Goal: Task Accomplishment & Management: Use online tool/utility

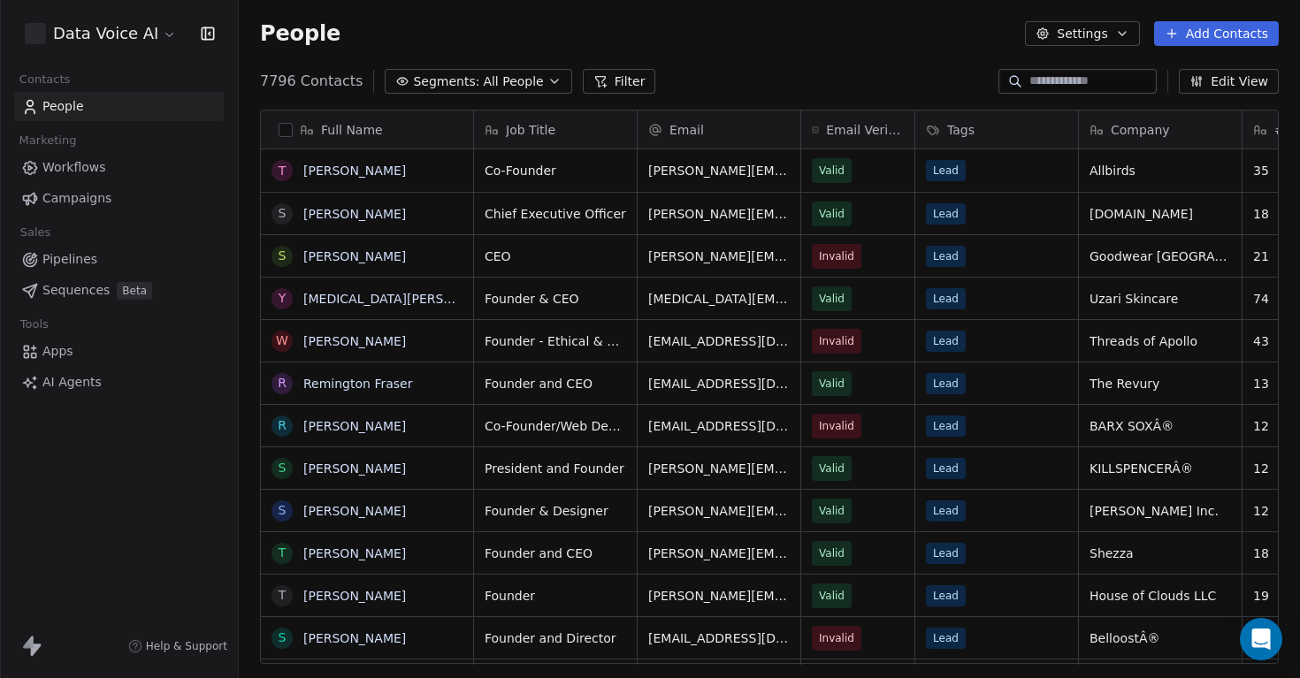
scroll to position [597, 1061]
click at [150, 43] on html "Data Voice AI Contacts People Marketing Workflows Campaigns Sales Pipelines Seq…" at bounding box center [650, 339] width 1300 height 678
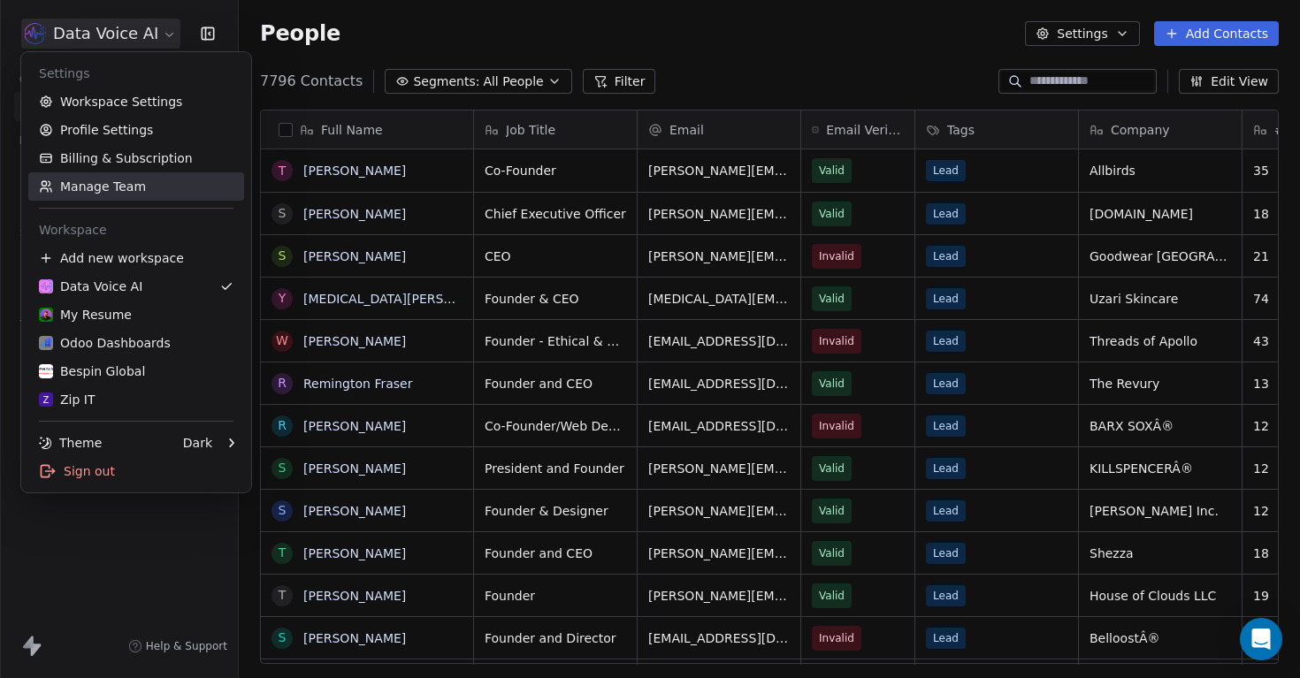
click at [128, 194] on link "Manage Team" at bounding box center [136, 186] width 216 height 28
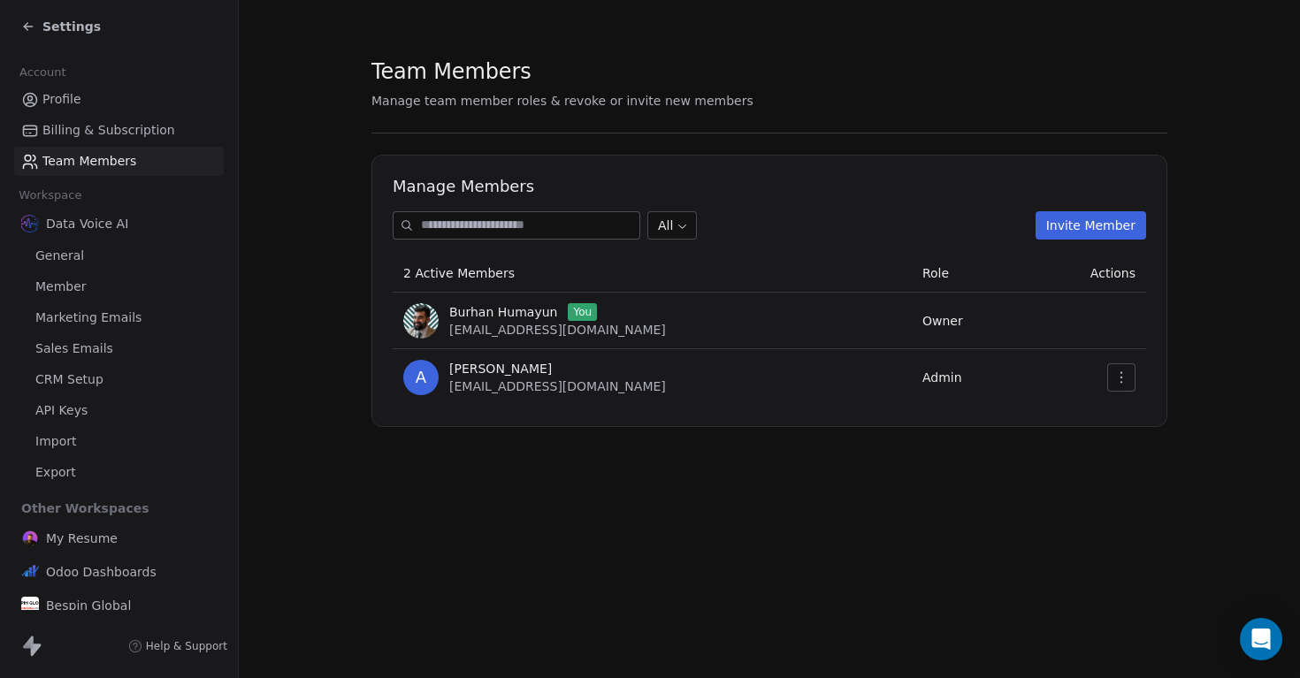
click at [26, 31] on icon at bounding box center [28, 26] width 14 height 14
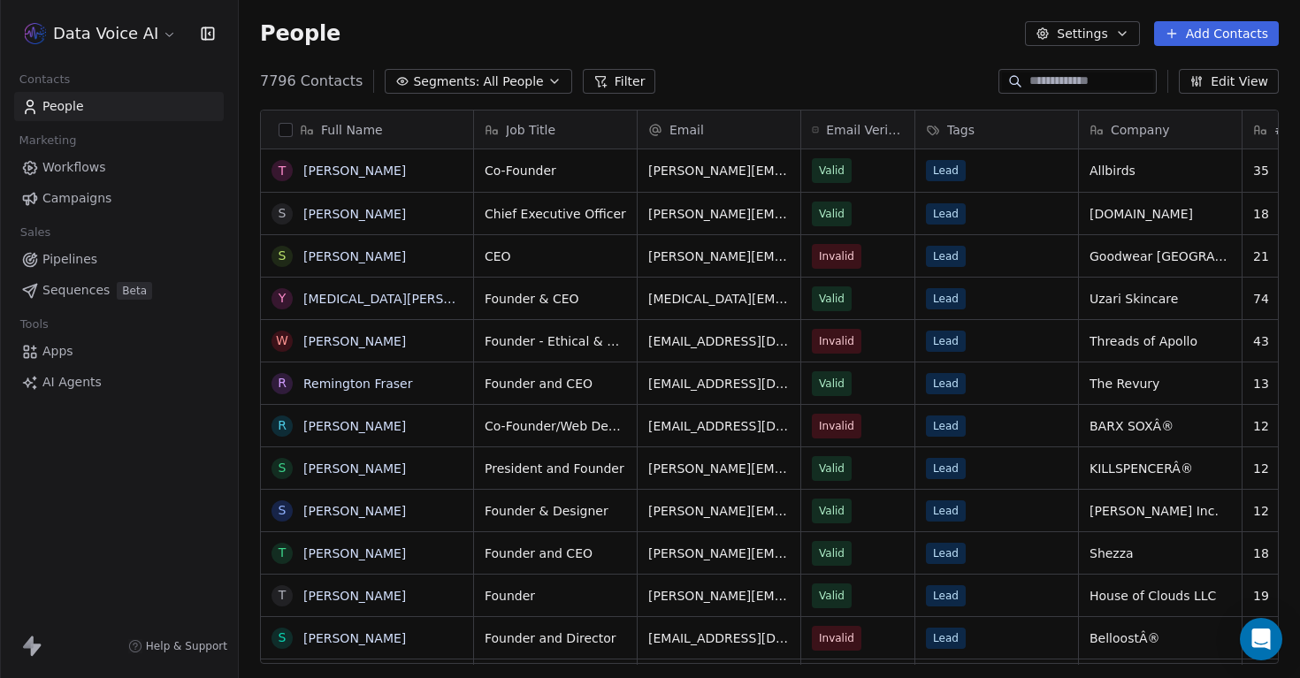
scroll to position [597, 1061]
click at [150, 34] on html "Data Voice AI Contacts People Marketing Workflows Campaigns Sales Pipelines Seq…" at bounding box center [650, 339] width 1300 height 678
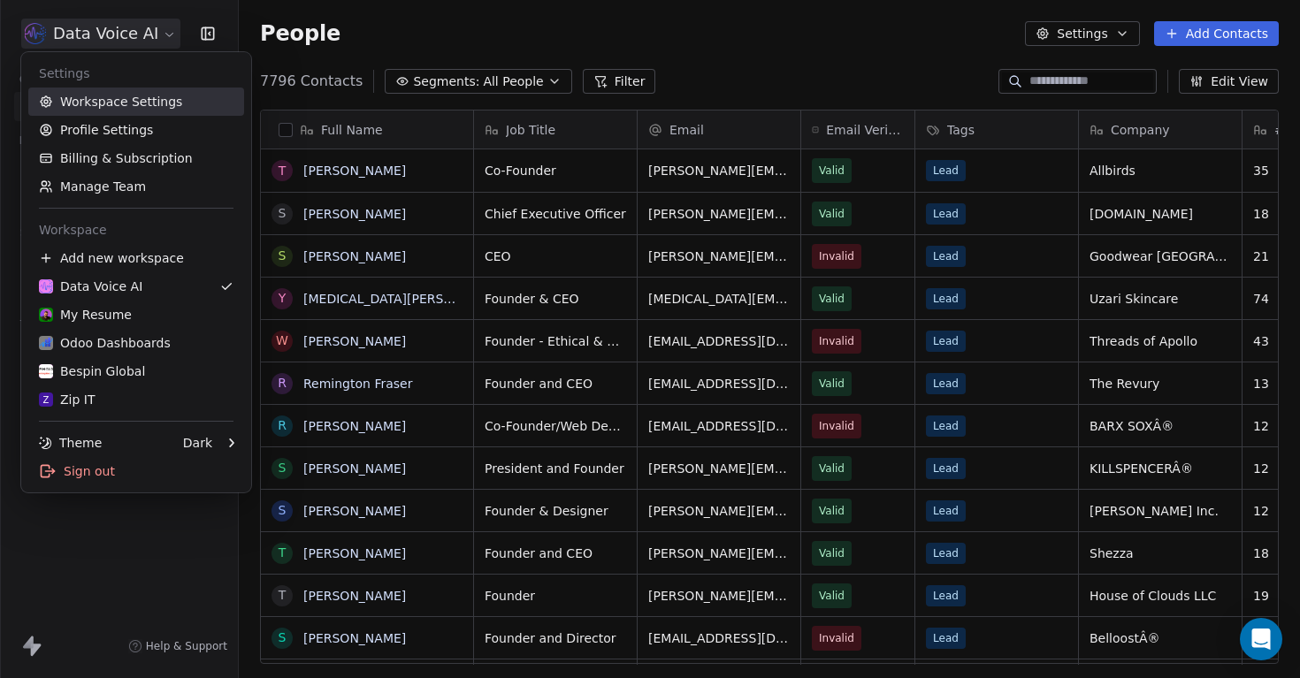
click at [146, 109] on link "Workspace Settings" at bounding box center [136, 102] width 216 height 28
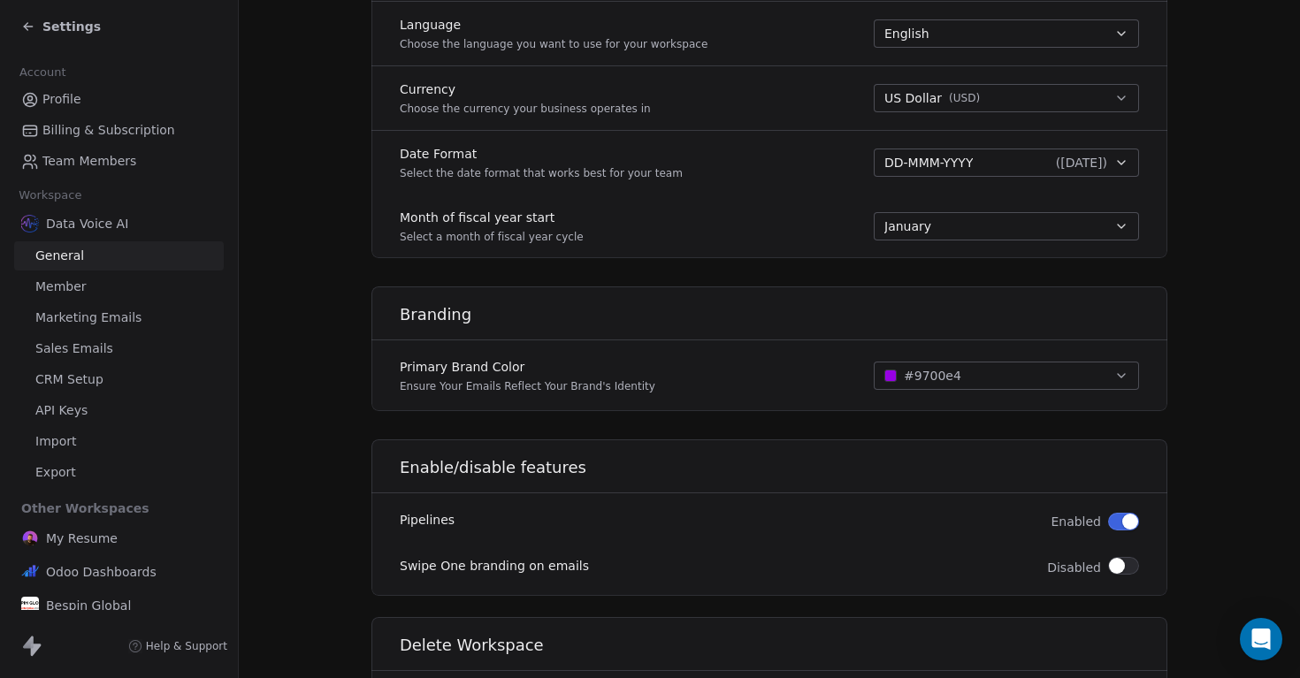
scroll to position [977, 0]
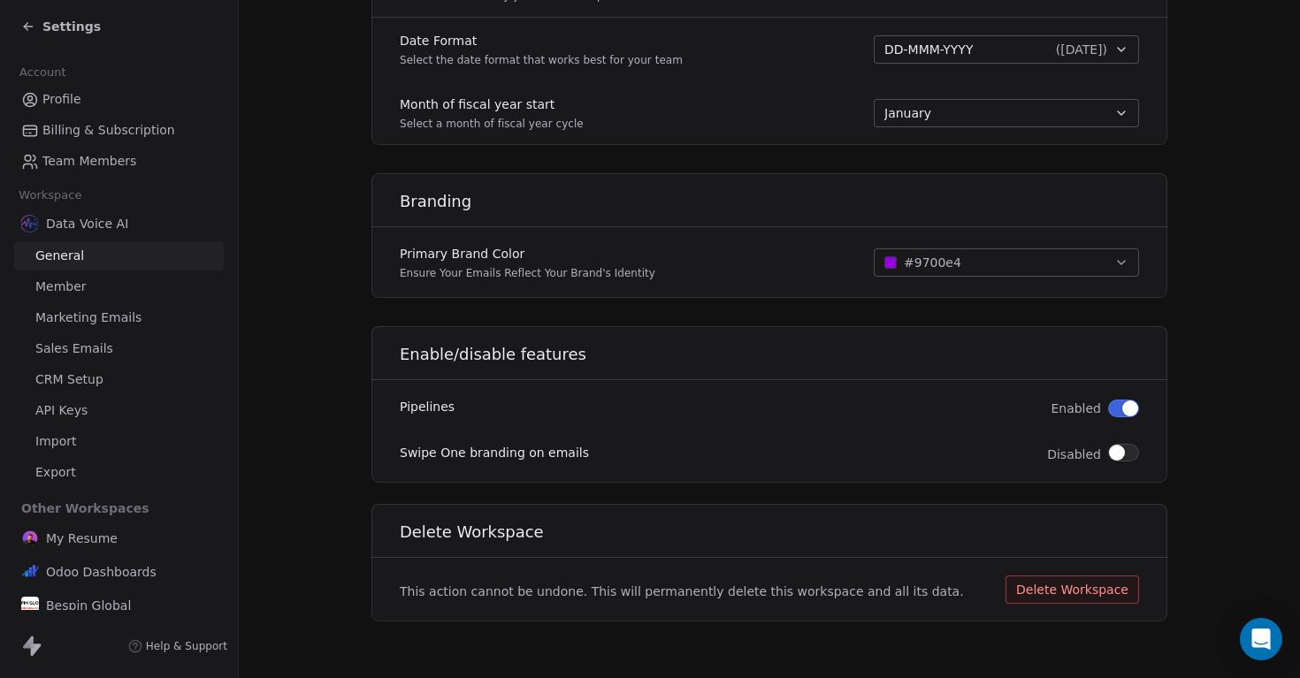
click at [29, 24] on icon at bounding box center [28, 26] width 14 height 14
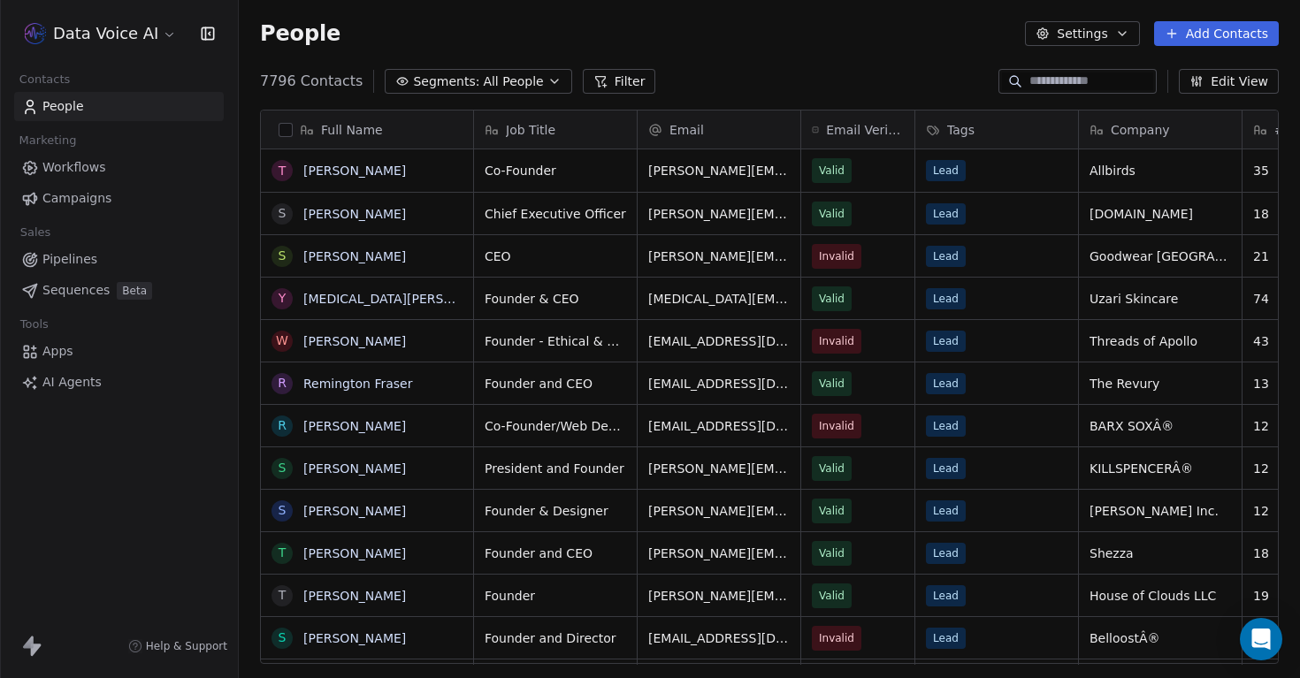
scroll to position [597, 1061]
click at [141, 37] on html "Data Voice AI Contacts People Marketing Workflows Campaigns Sales Pipelines Seq…" at bounding box center [650, 339] width 1300 height 678
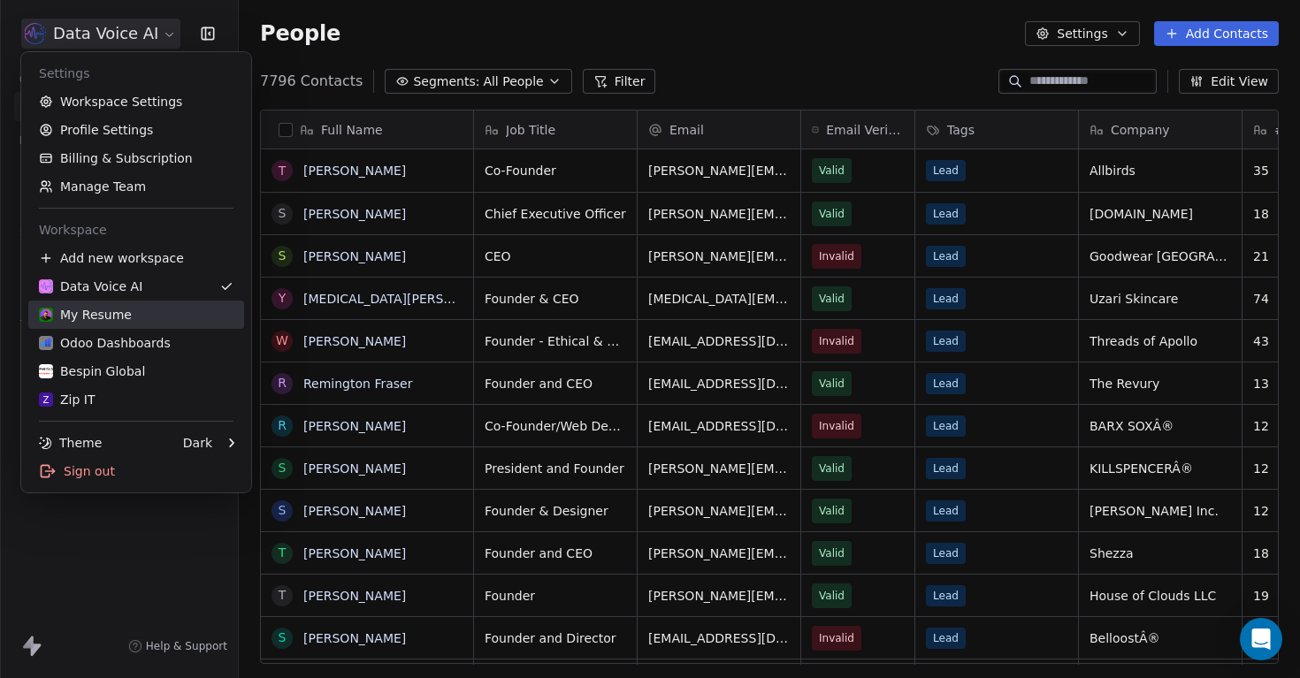
click at [162, 317] on div "My Resume" at bounding box center [136, 315] width 195 height 18
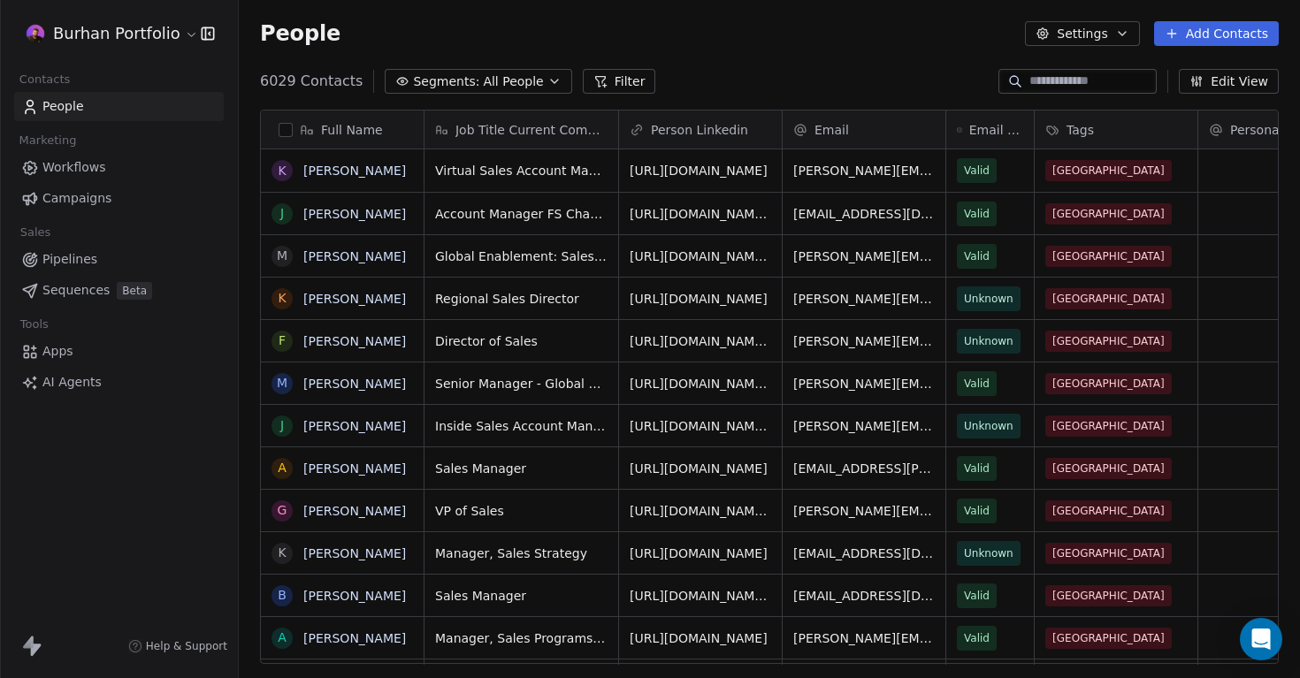
scroll to position [597, 1061]
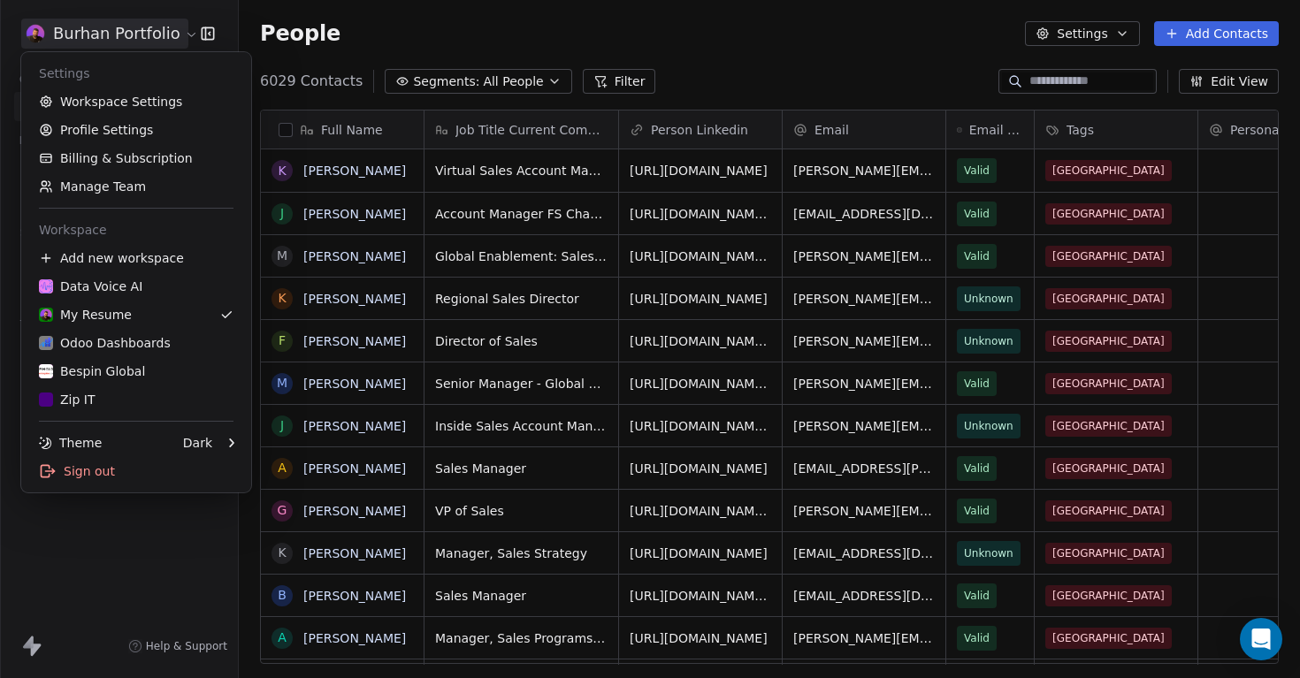
click at [145, 31] on html "Burhan Portfolio Contacts People Marketing Workflows Campaigns Sales Pipelines …" at bounding box center [650, 339] width 1300 height 678
click at [139, 273] on link "Data Voice AI" at bounding box center [136, 286] width 216 height 28
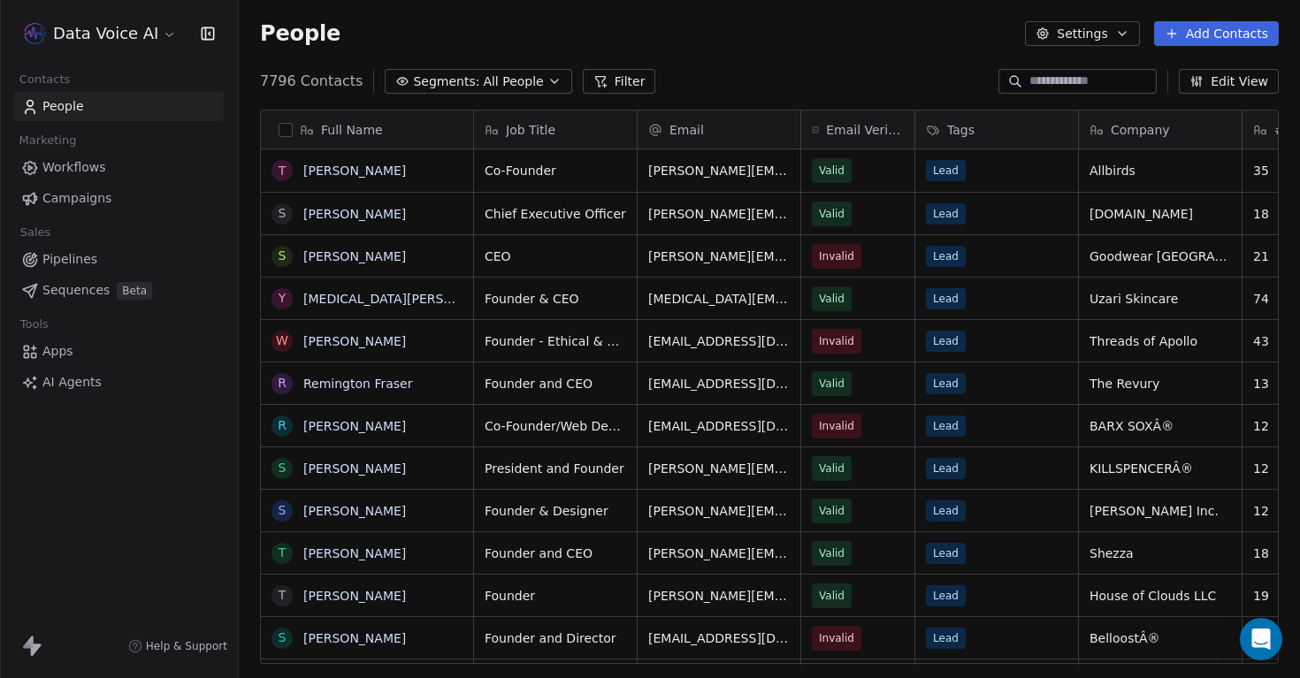
scroll to position [597, 1061]
click at [89, 351] on link "Apps" at bounding box center [119, 351] width 210 height 29
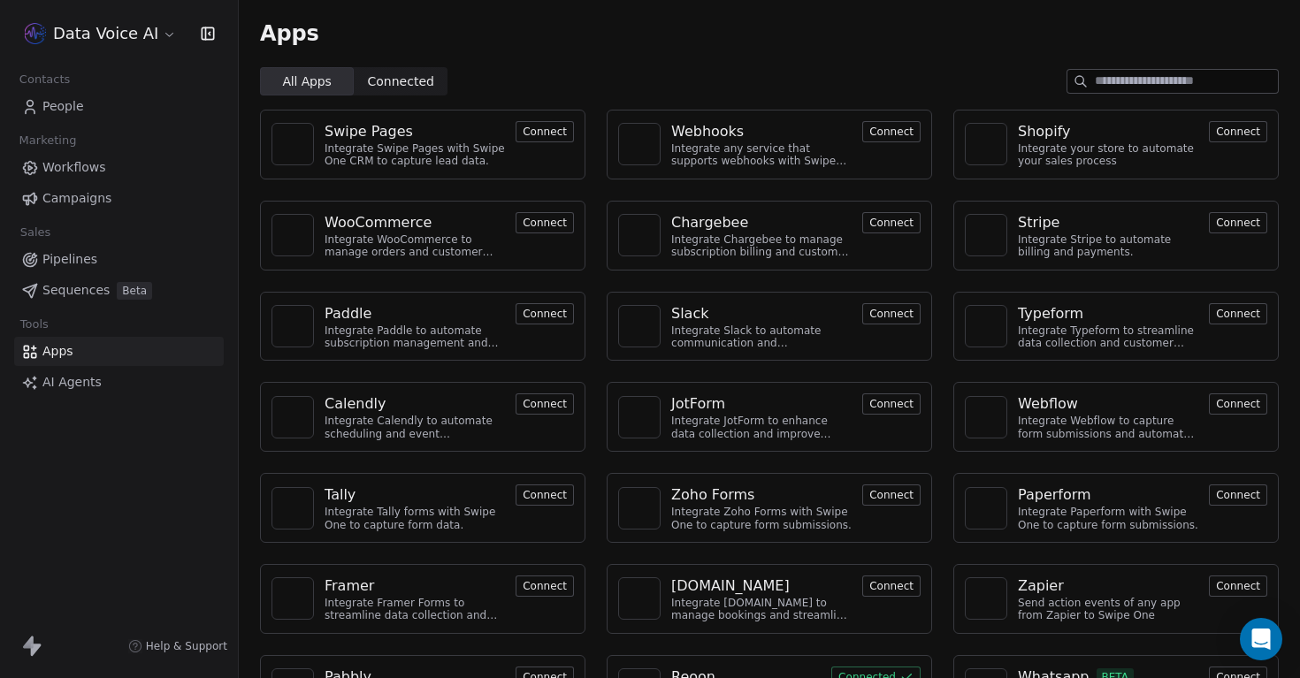
scroll to position [60, 0]
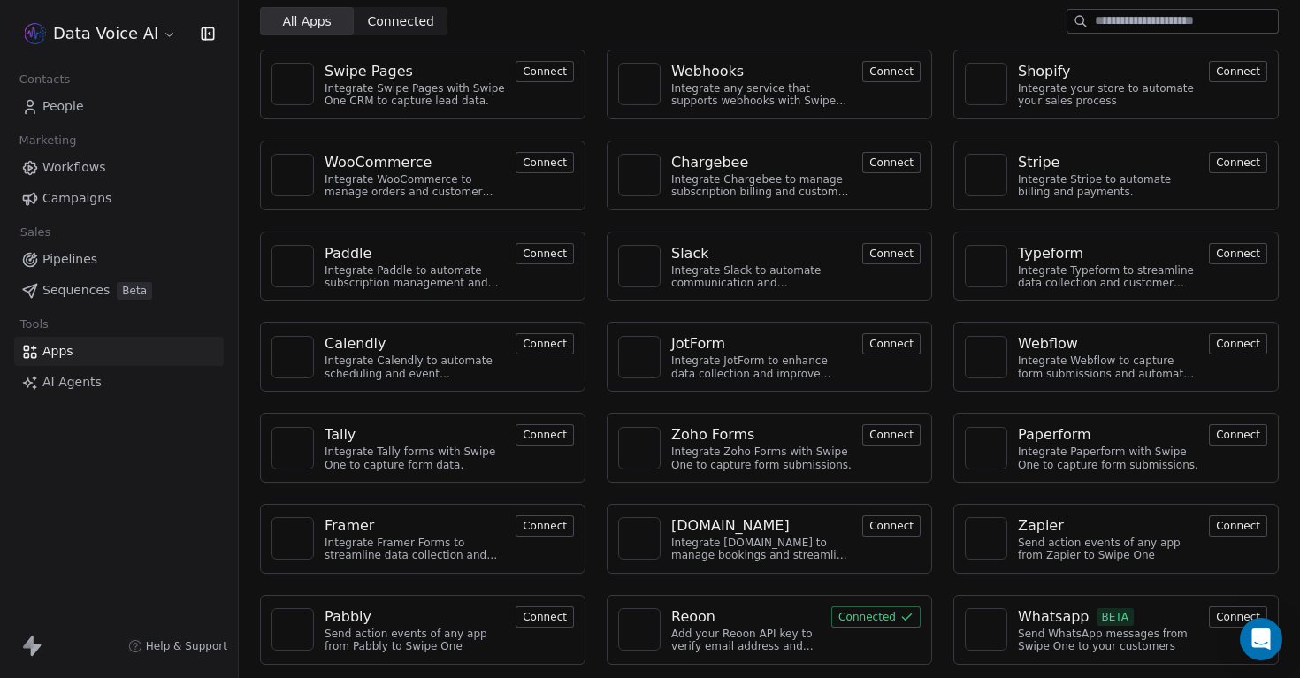
click at [702, 620] on div "Reoon" at bounding box center [693, 617] width 44 height 21
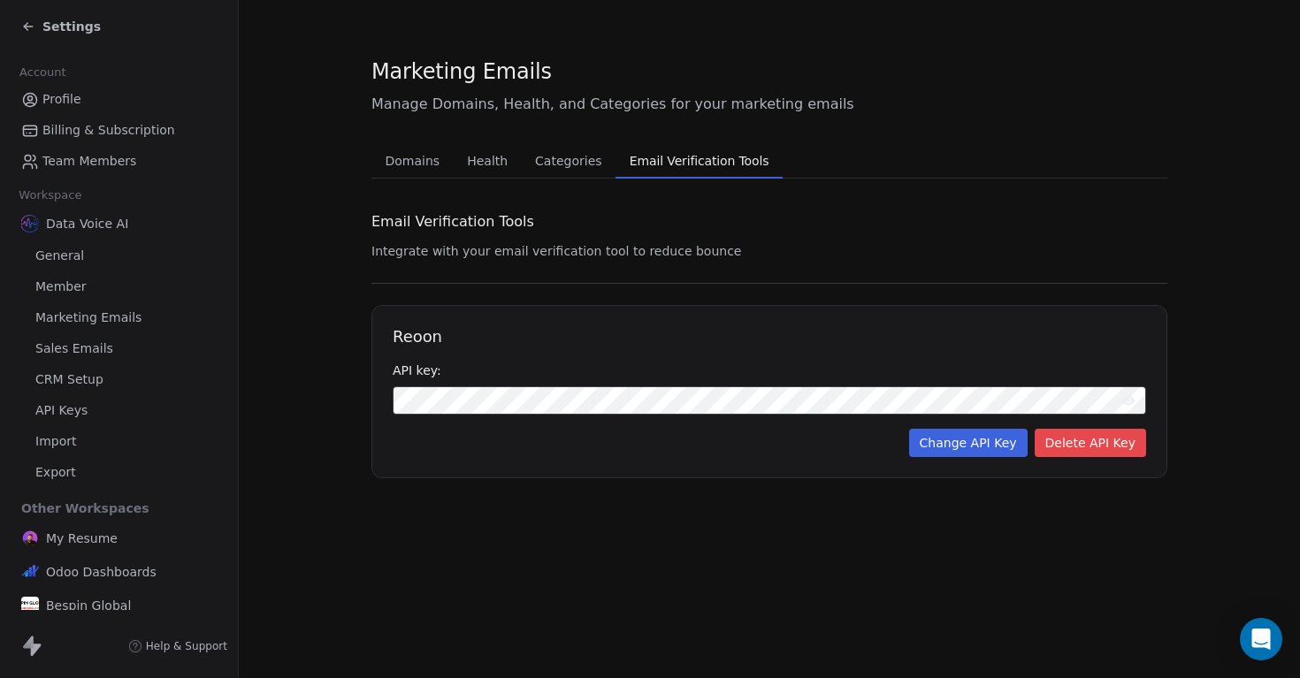
click at [37, 18] on div "Settings" at bounding box center [61, 27] width 80 height 18
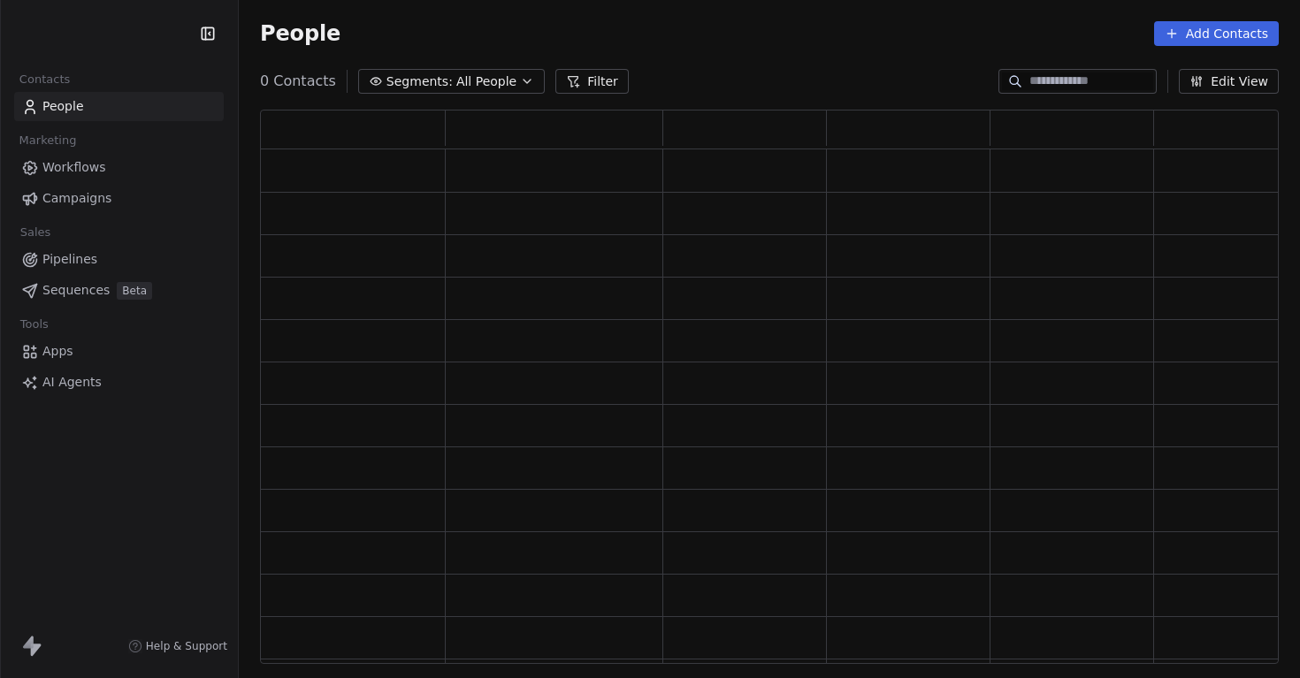
scroll to position [554, 1019]
click at [144, 33] on html "Data Voice AI Contacts People Marketing Workflows Campaigns Sales Pipelines Seq…" at bounding box center [650, 339] width 1300 height 678
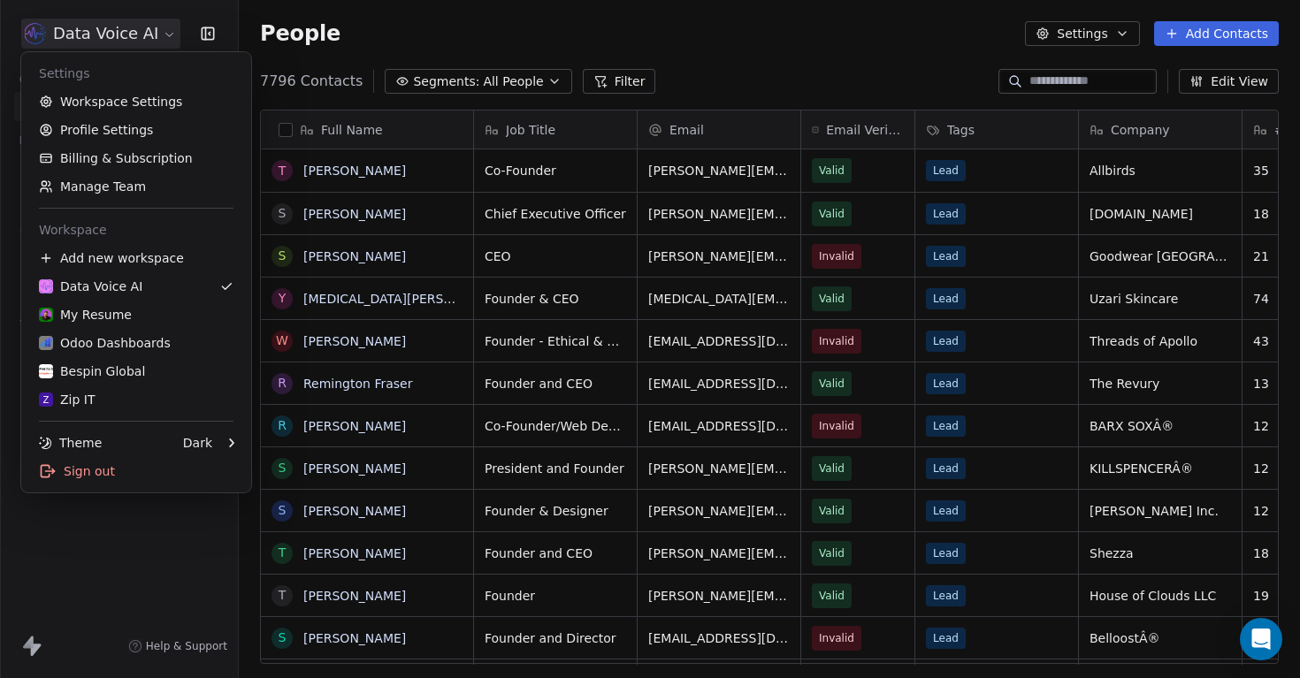
scroll to position [597, 1061]
click at [144, 33] on html "Data Voice AI Contacts People Marketing Workflows Campaigns Sales Pipelines Seq…" at bounding box center [650, 339] width 1300 height 678
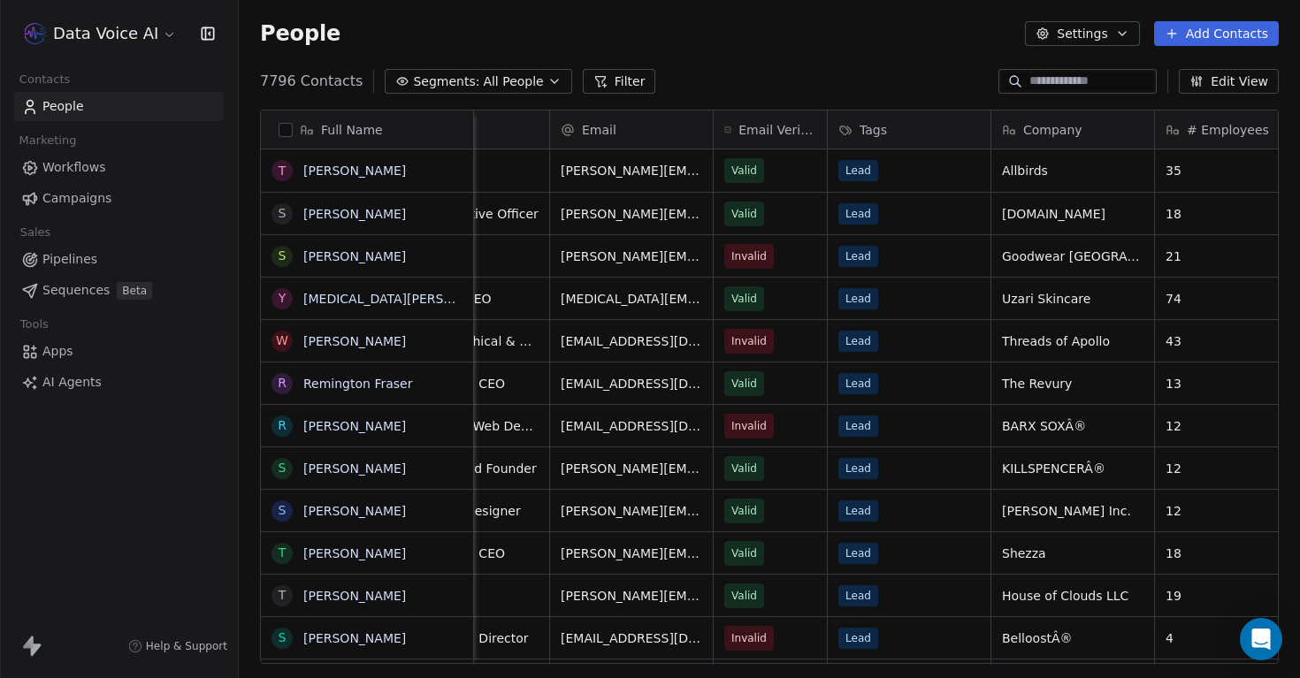
scroll to position [0, 0]
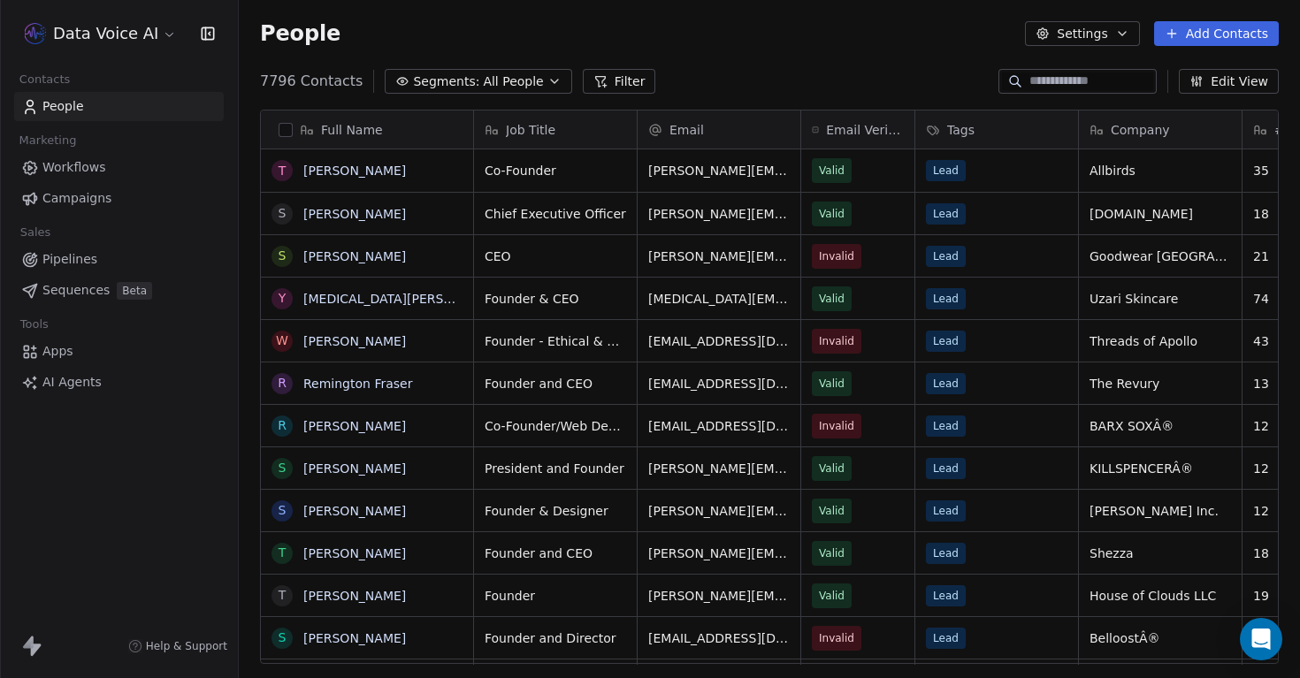
click at [71, 341] on link "Apps" at bounding box center [119, 351] width 210 height 29
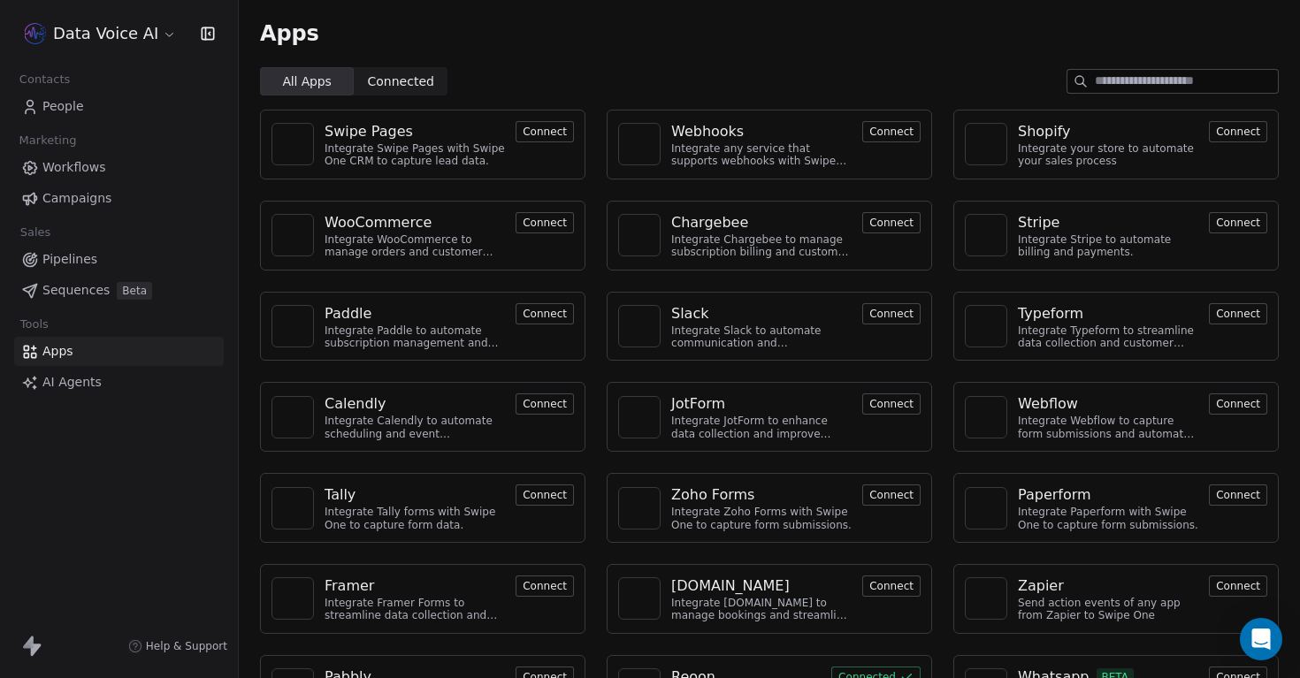
click at [106, 387] on link "AI Agents" at bounding box center [119, 382] width 210 height 29
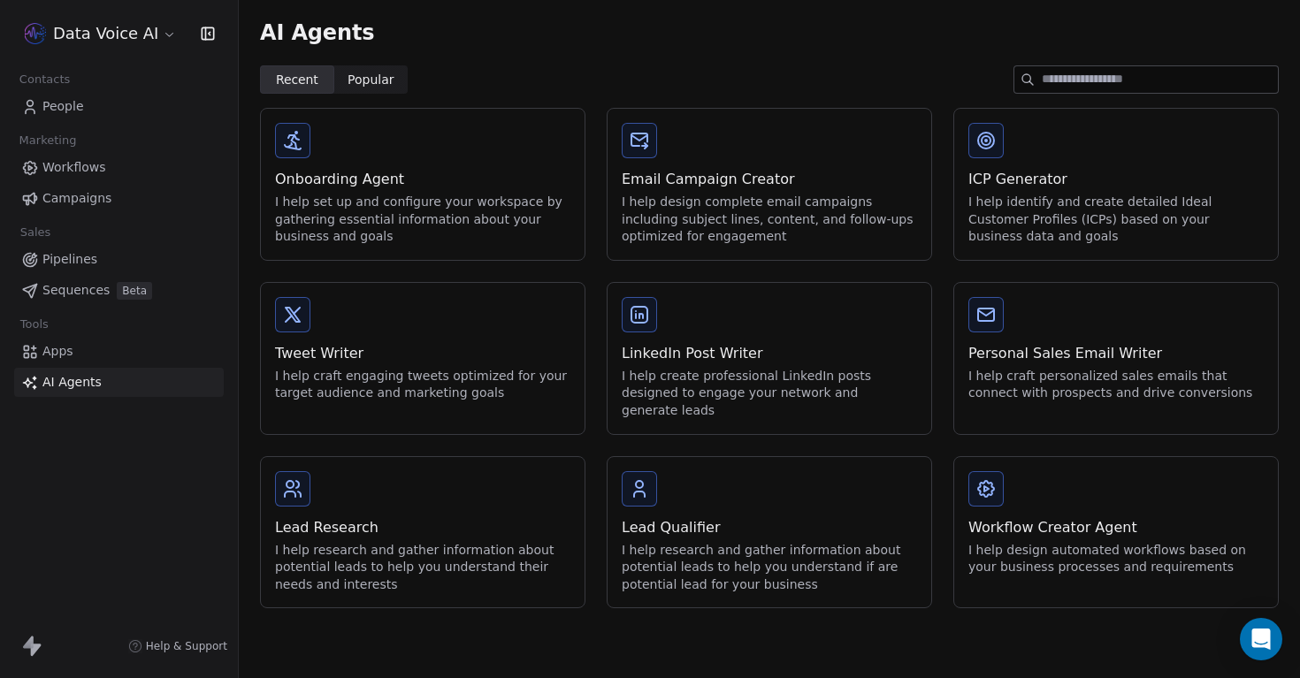
click at [95, 171] on span "Workflows" at bounding box center [74, 167] width 64 height 19
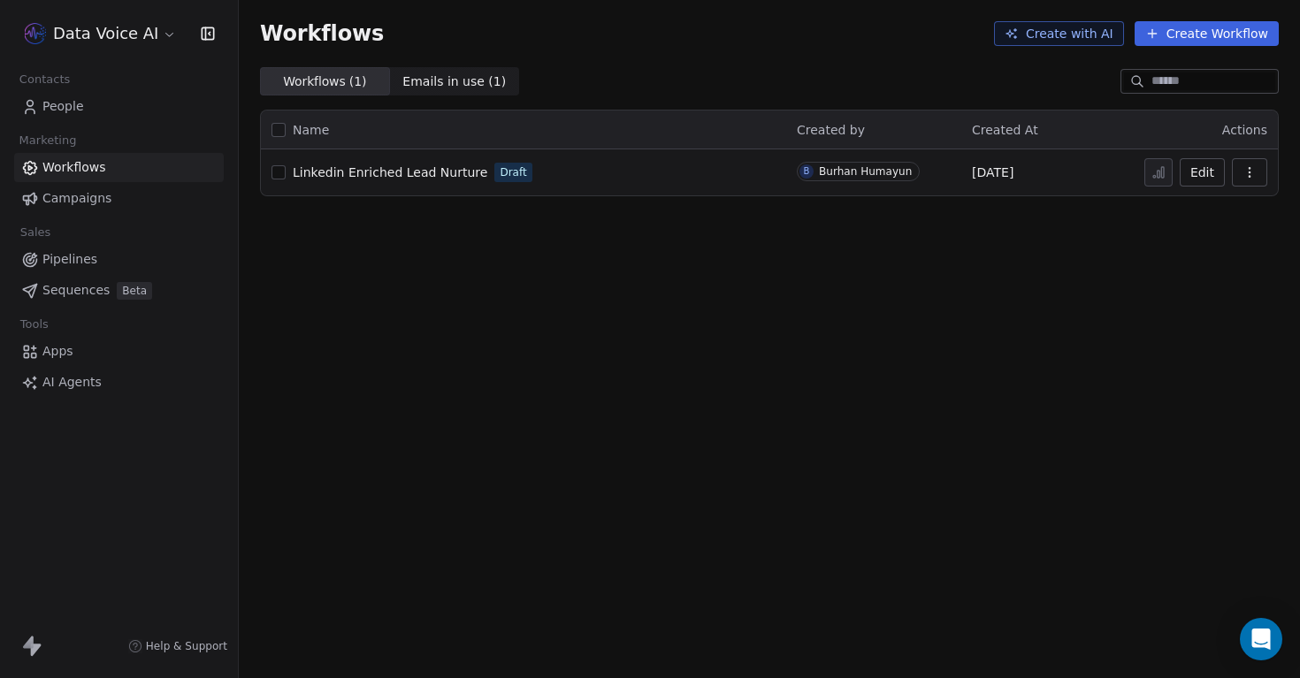
click at [376, 172] on span "Linkedin Enriched Lead Nurture" at bounding box center [390, 172] width 195 height 14
click at [75, 187] on link "Campaigns" at bounding box center [119, 198] width 210 height 29
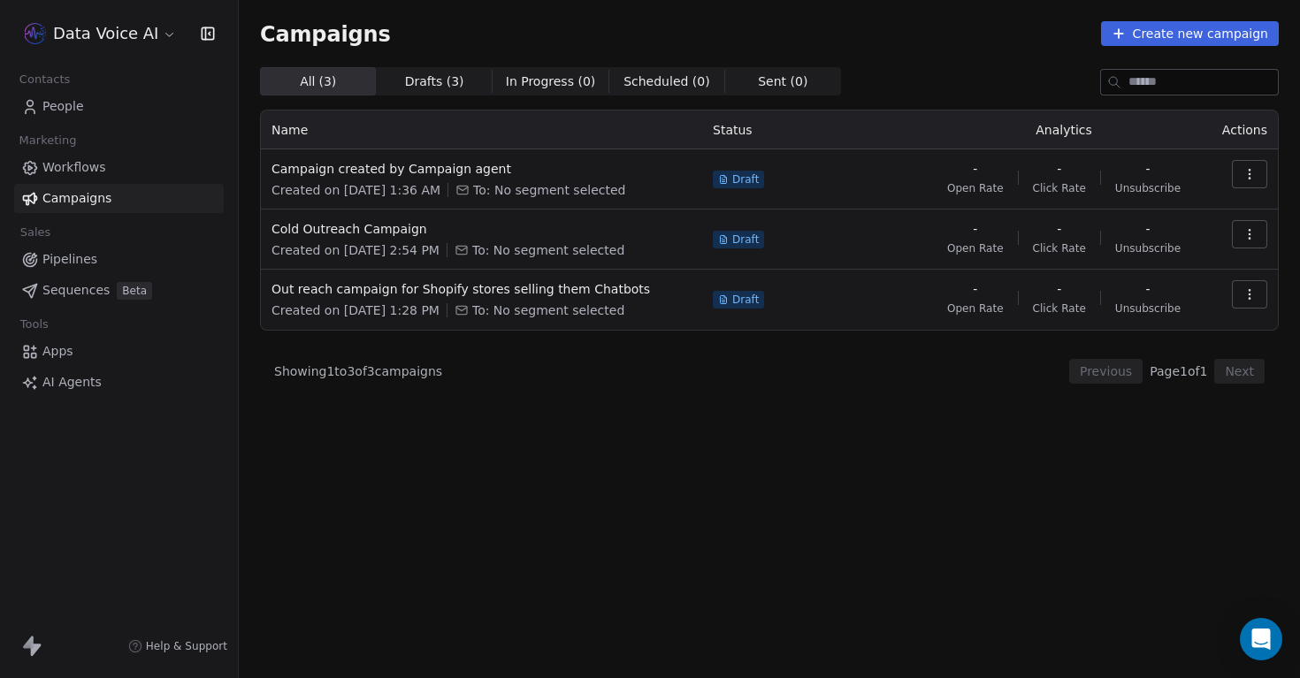
click at [99, 294] on span "Sequences" at bounding box center [75, 290] width 67 height 19
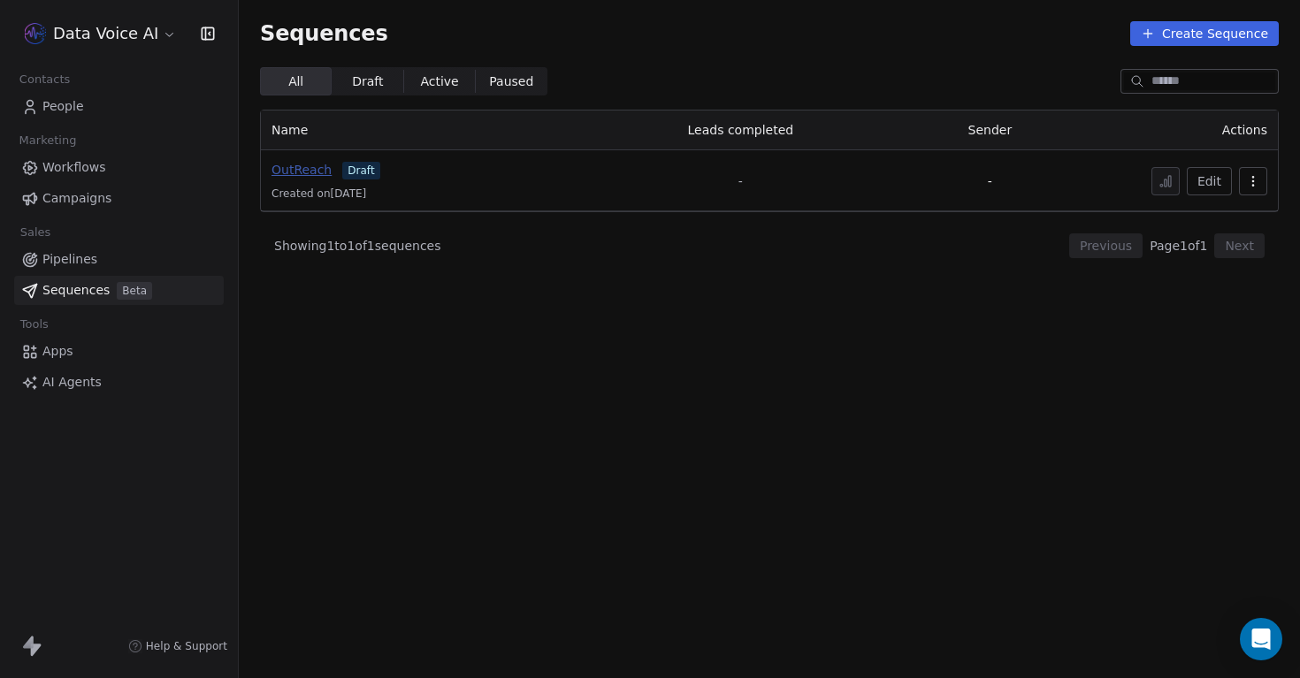
click at [303, 172] on span "OutReach" at bounding box center [301, 170] width 60 height 14
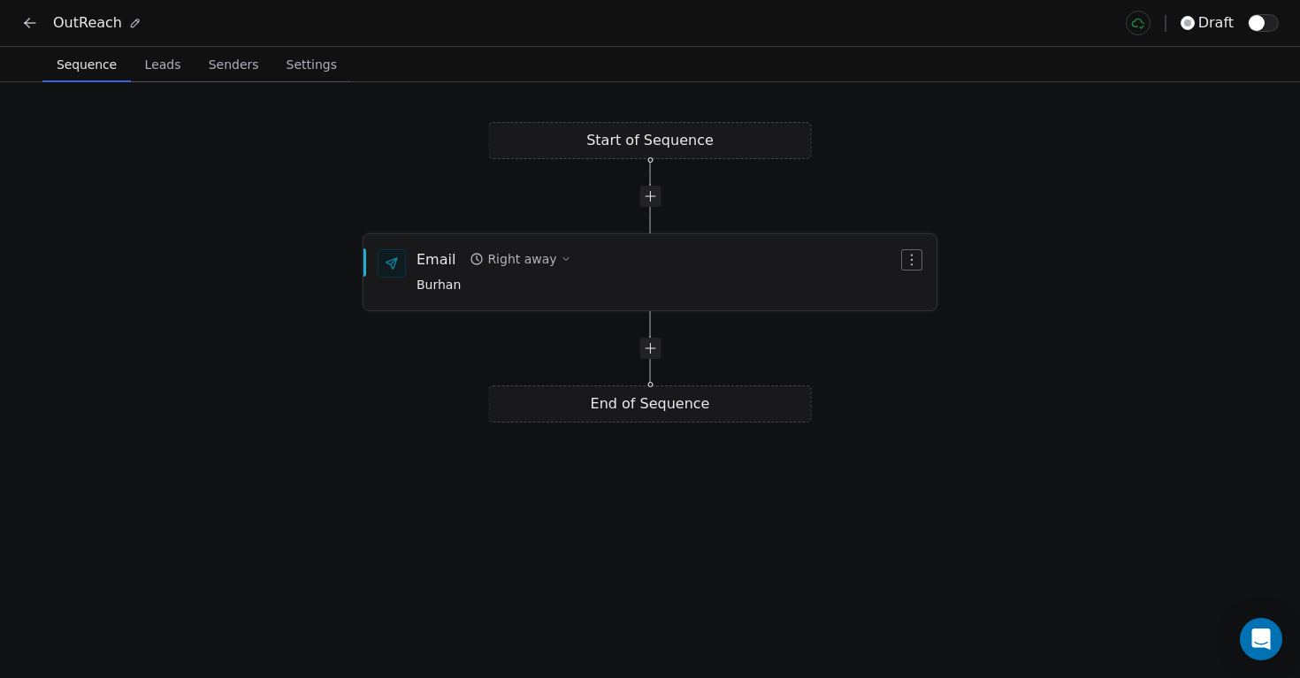
click at [568, 294] on div "Email Right away Burhan" at bounding box center [656, 272] width 481 height 46
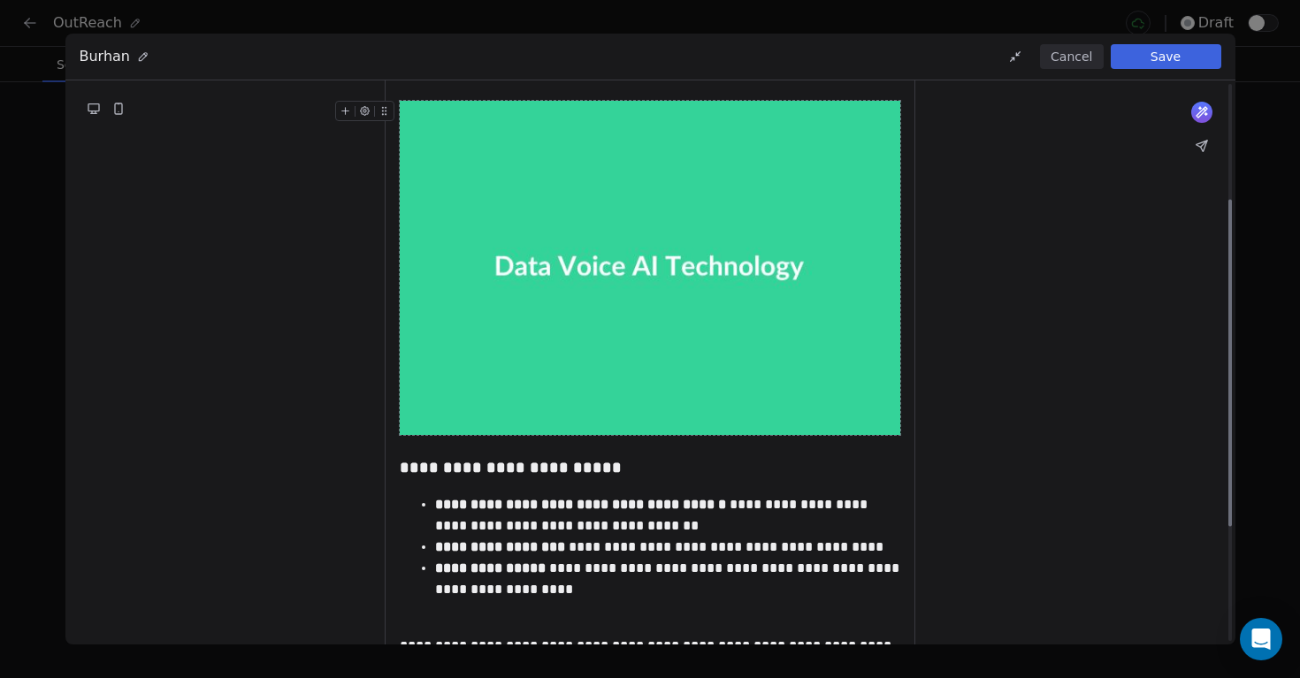
scroll to position [199, 0]
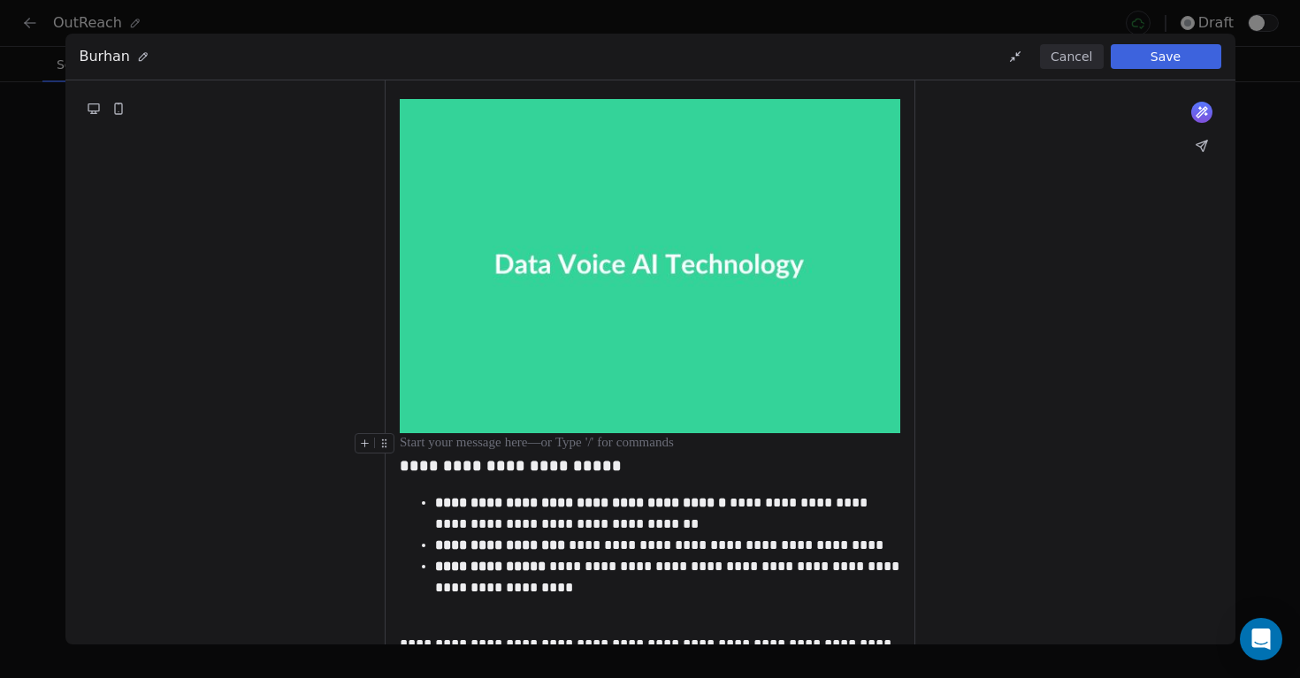
click at [806, 441] on div at bounding box center [650, 443] width 500 height 21
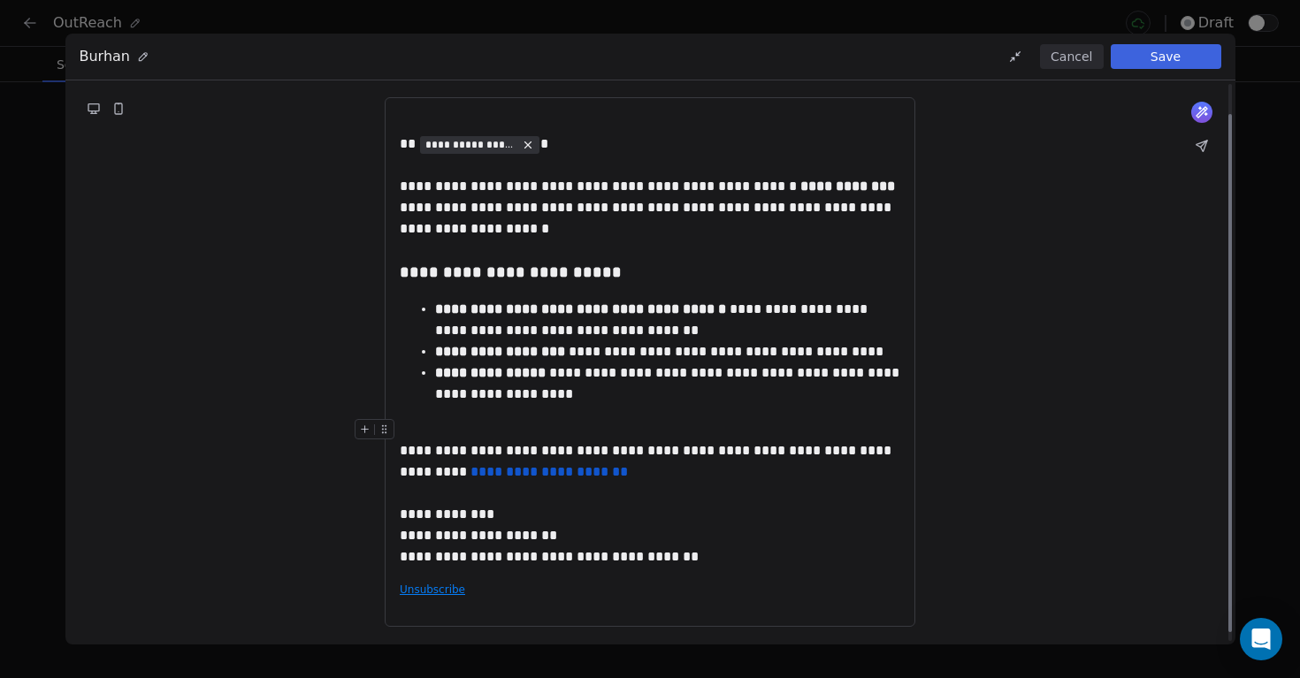
scroll to position [41, 0]
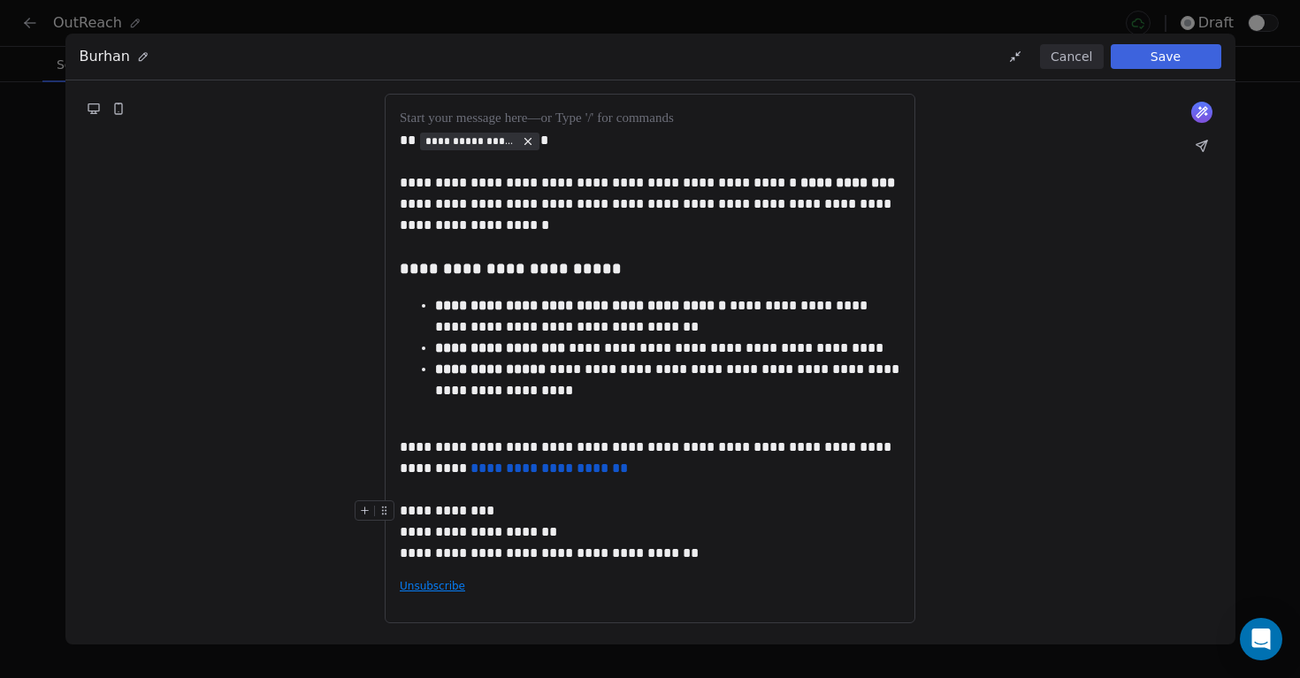
click at [542, 591] on div "**********" at bounding box center [650, 359] width 531 height 530
click at [717, 553] on div "**********" at bounding box center [650, 532] width 500 height 64
click at [1171, 58] on button "Save" at bounding box center [1166, 56] width 111 height 25
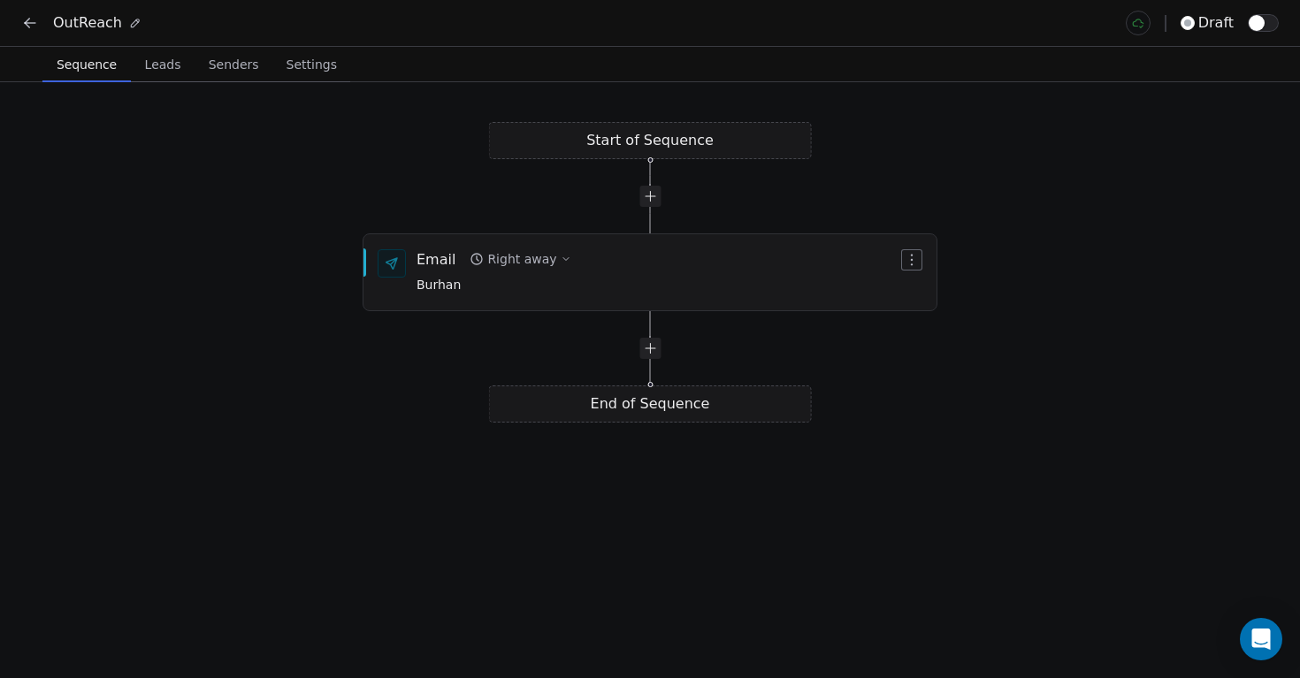
click at [25, 23] on icon at bounding box center [27, 21] width 4 height 4
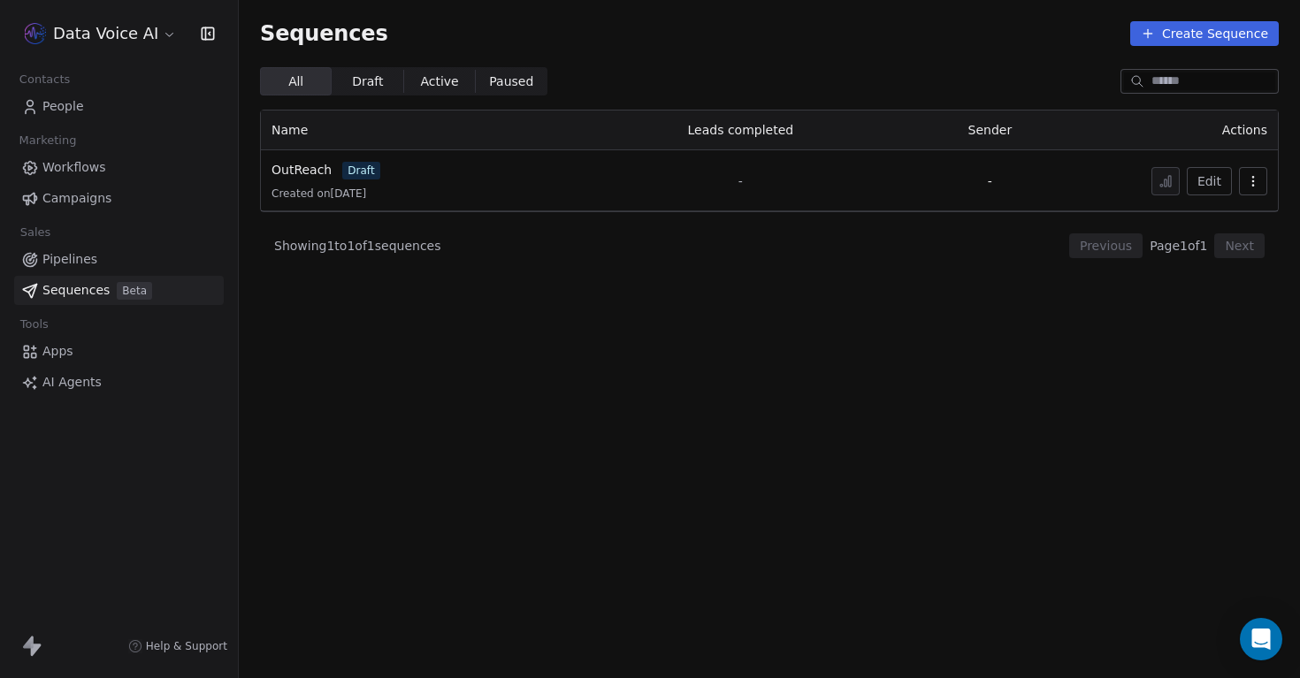
click at [91, 40] on html "Data Voice AI Contacts People Marketing Workflows Campaigns Sales Pipelines Seq…" at bounding box center [650, 339] width 1300 height 678
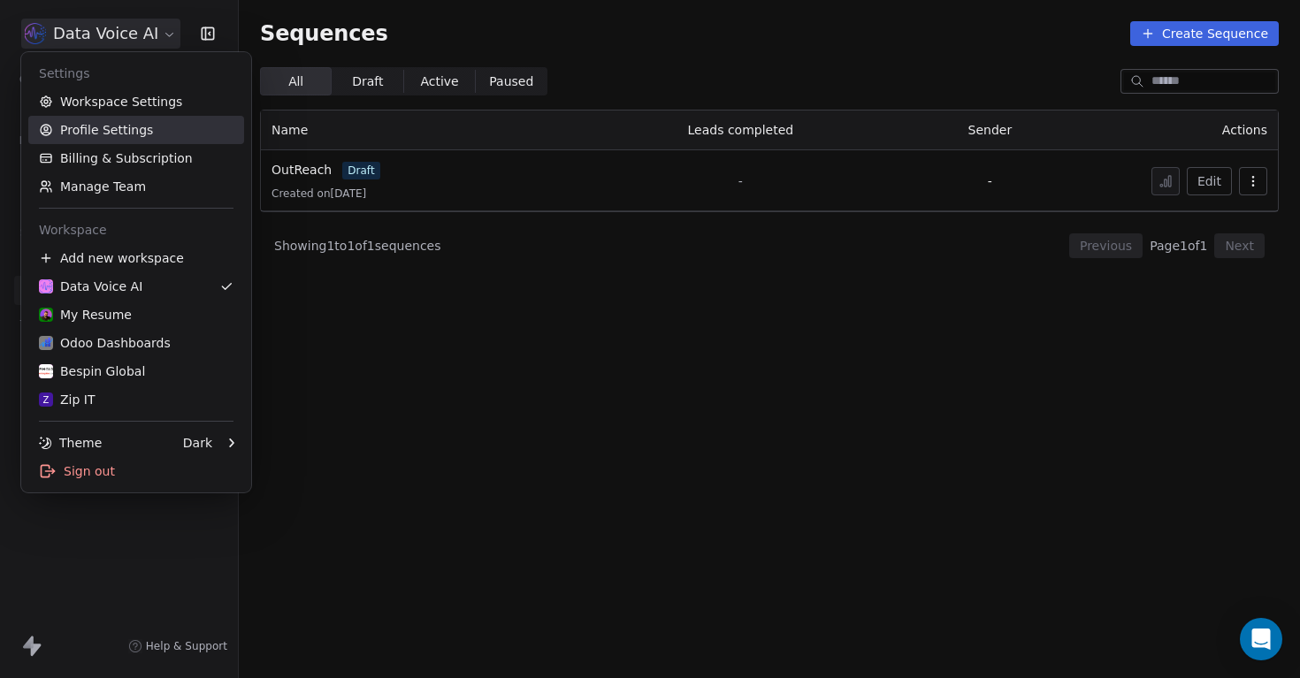
click at [101, 126] on link "Profile Settings" at bounding box center [136, 130] width 216 height 28
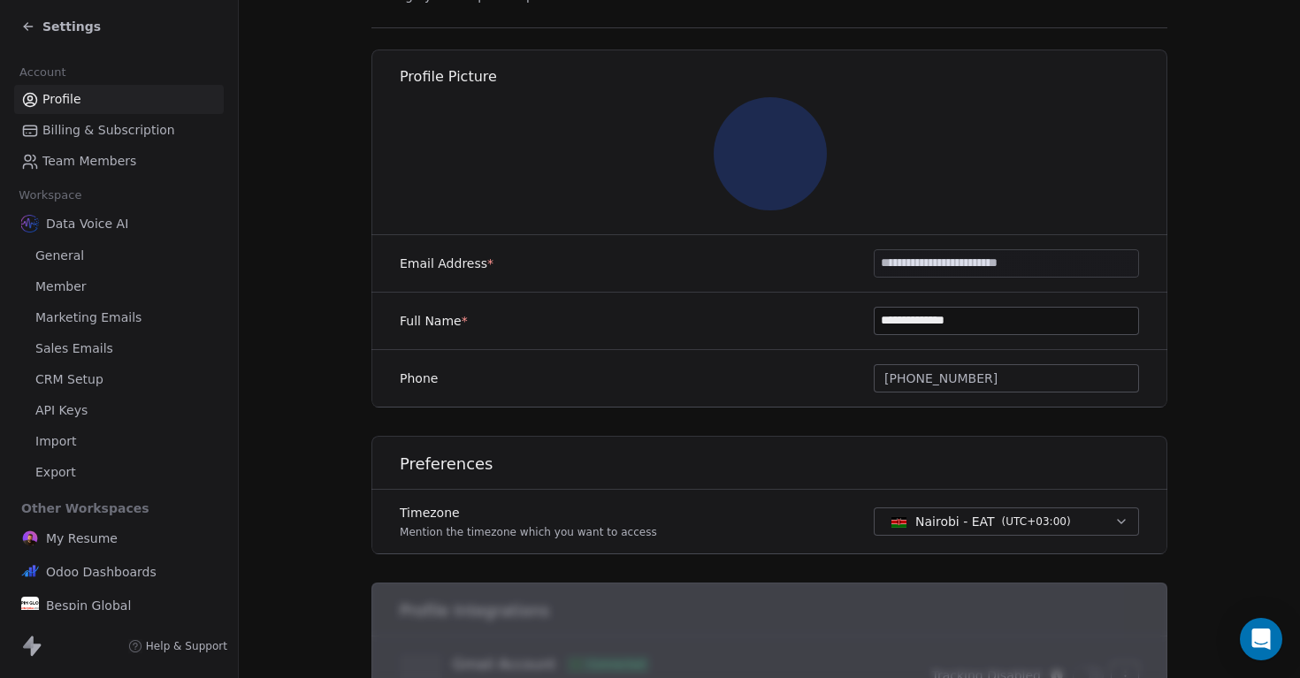
scroll to position [523, 0]
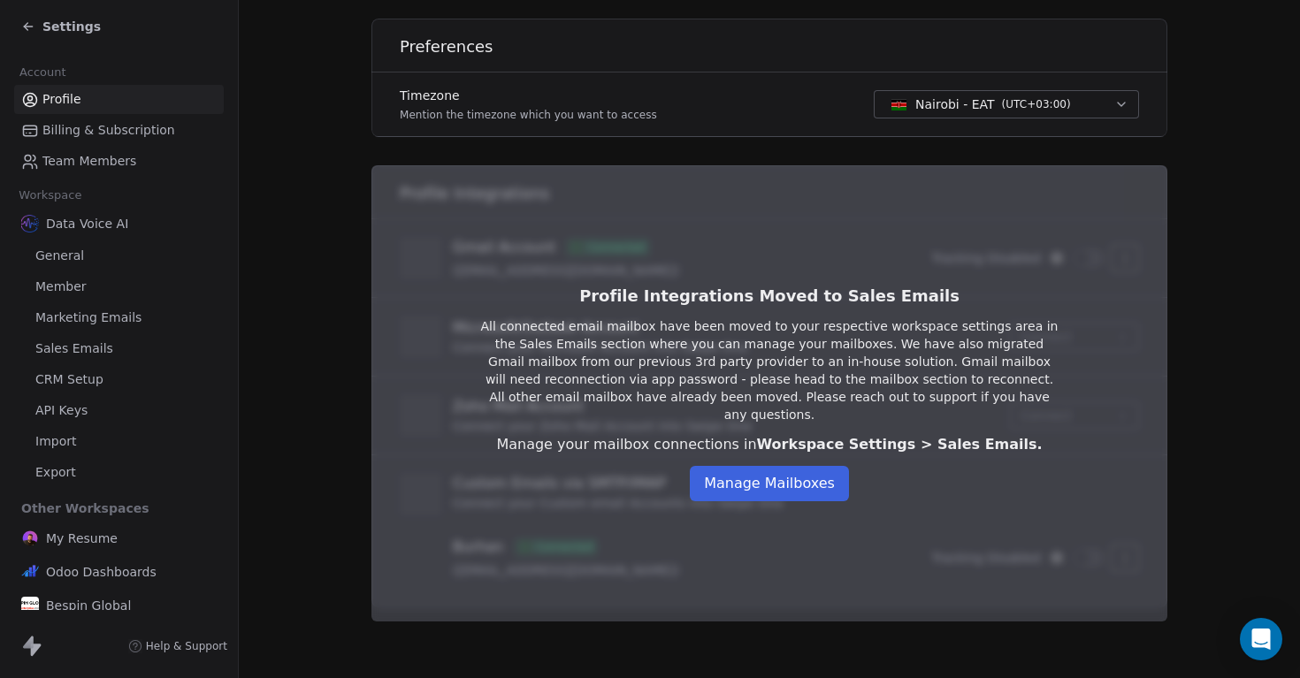
click at [72, 317] on span "Marketing Emails" at bounding box center [88, 318] width 106 height 19
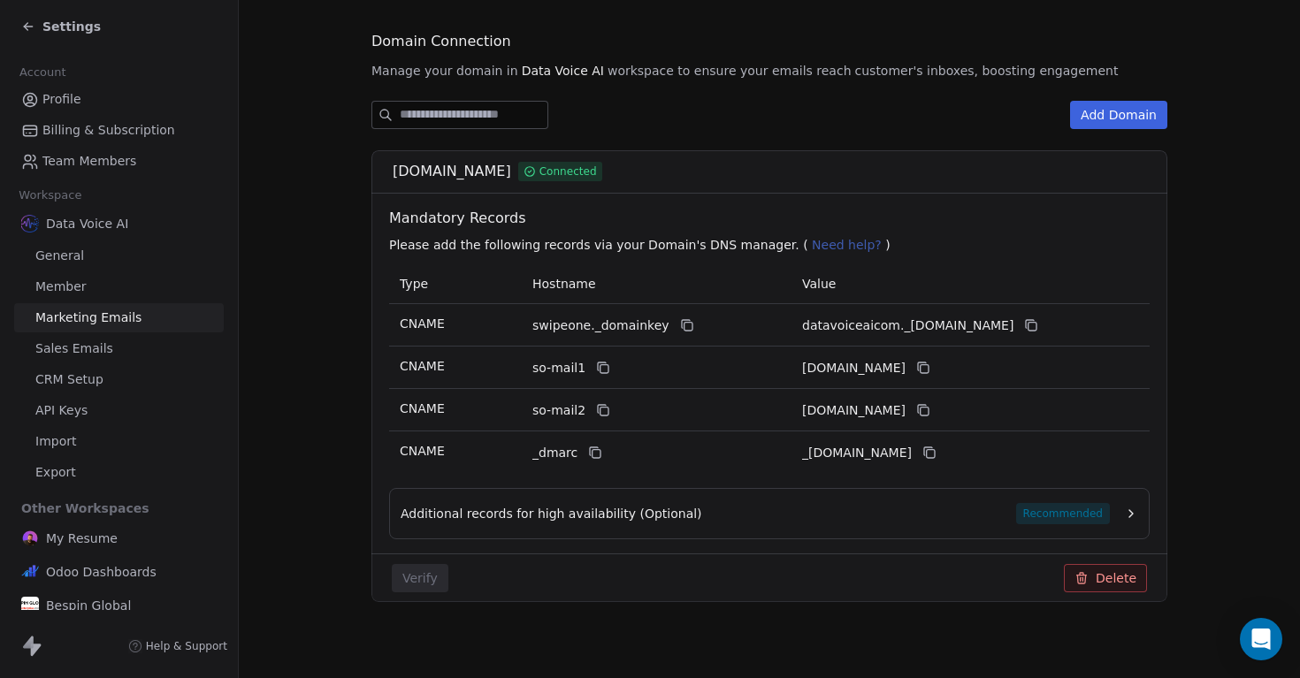
scroll to position [189, 0]
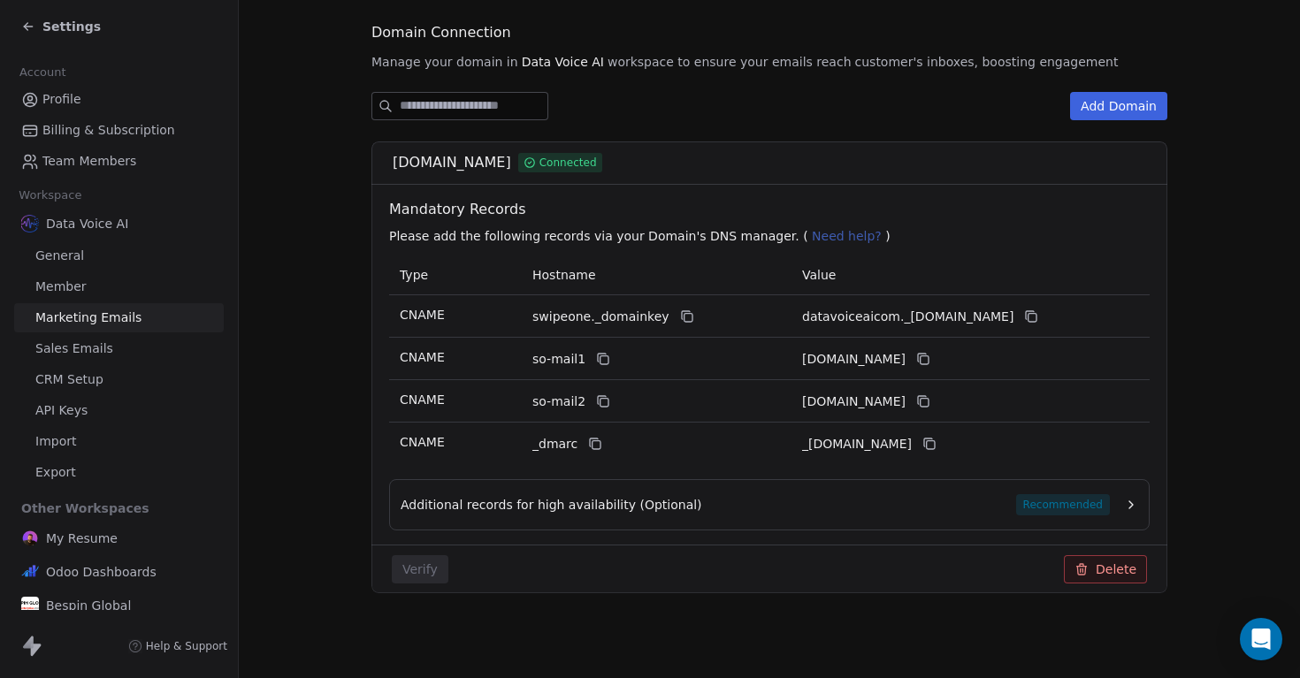
click at [86, 346] on span "Sales Emails" at bounding box center [74, 349] width 78 height 19
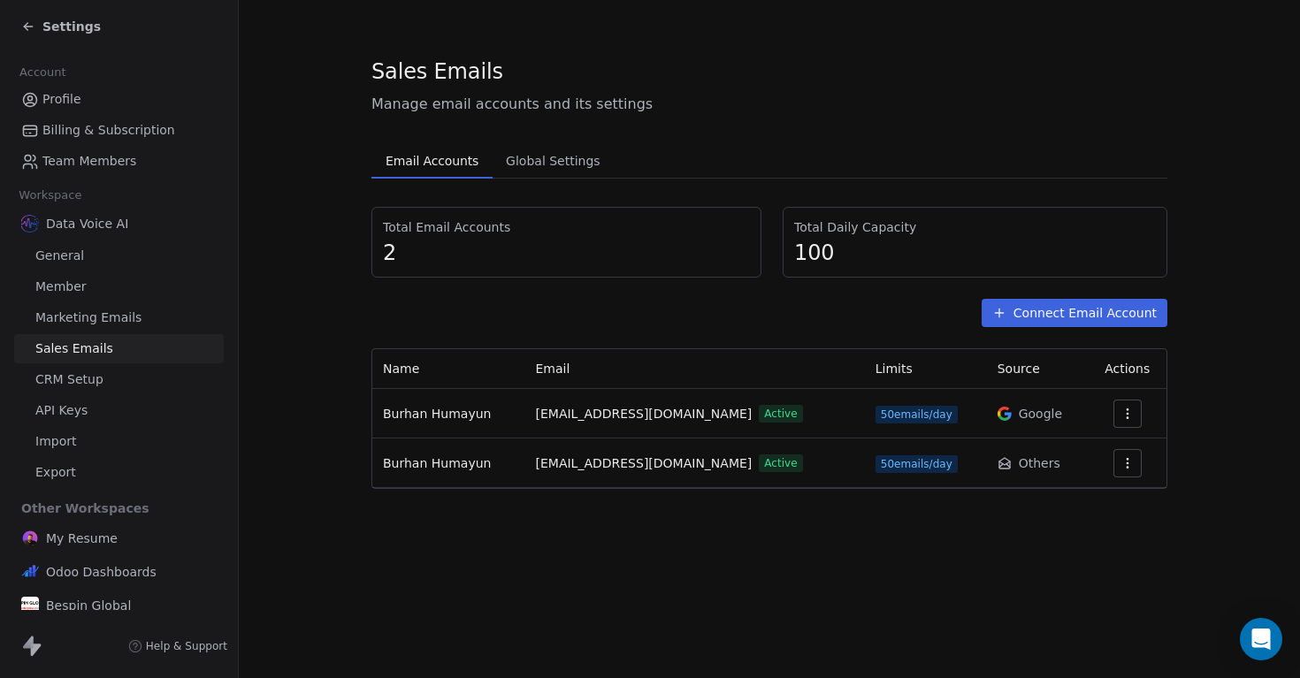
click at [1124, 458] on icon "button" at bounding box center [1127, 463] width 14 height 14
click at [1087, 325] on html "Settings Account Profile Billing & Subscription Team Members Workspace Data Voi…" at bounding box center [650, 339] width 1300 height 678
click at [1077, 320] on button "Connect Email Account" at bounding box center [1075, 313] width 186 height 28
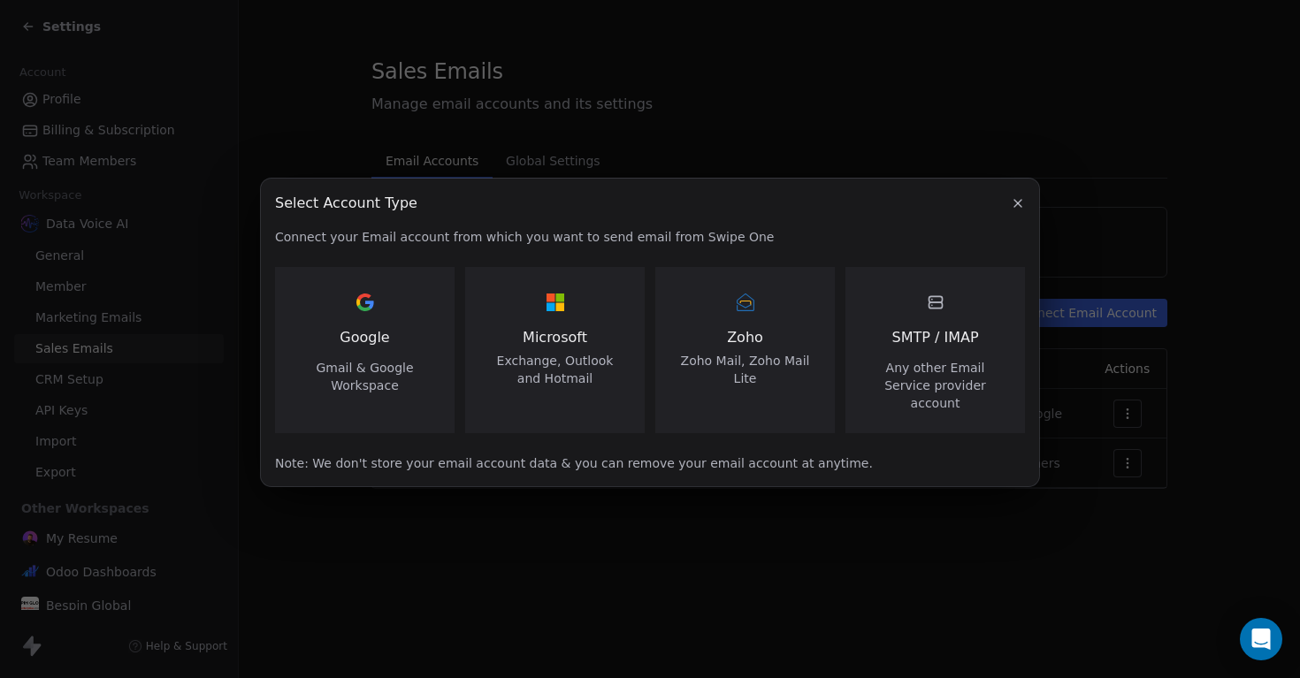
click at [1025, 210] on button "button" at bounding box center [1017, 203] width 21 height 21
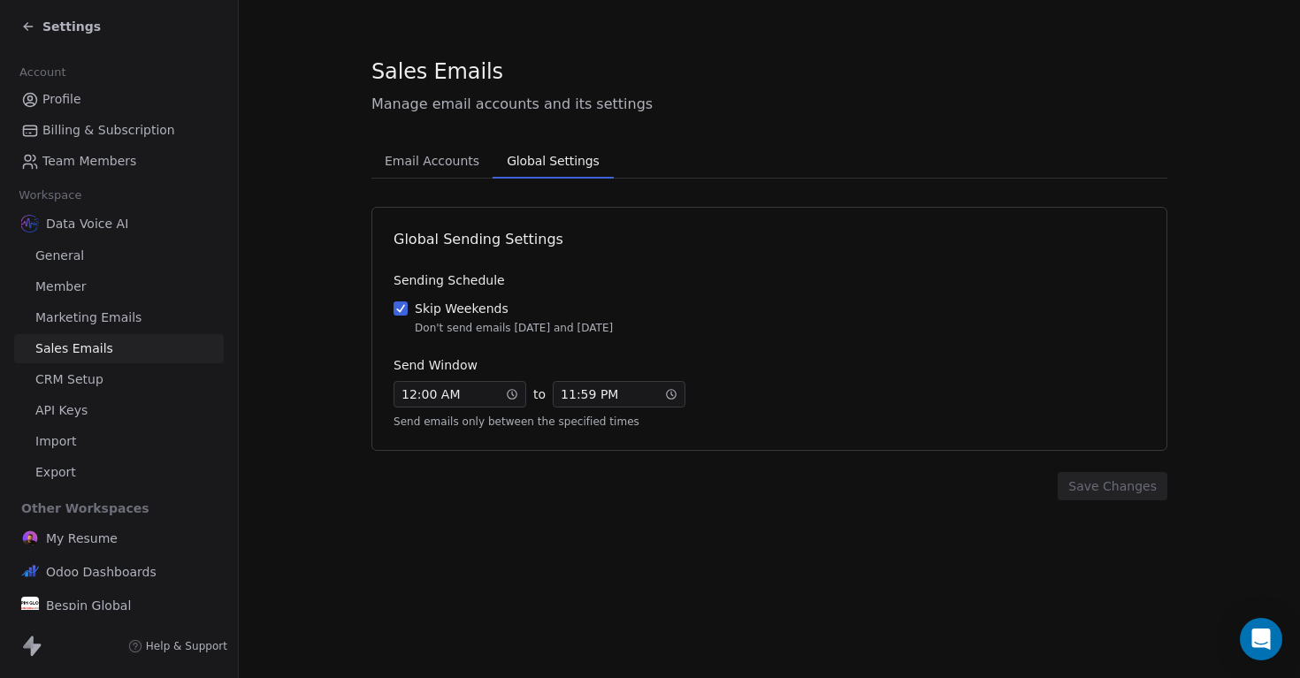
click at [532, 154] on span "Global Settings" at bounding box center [553, 161] width 106 height 25
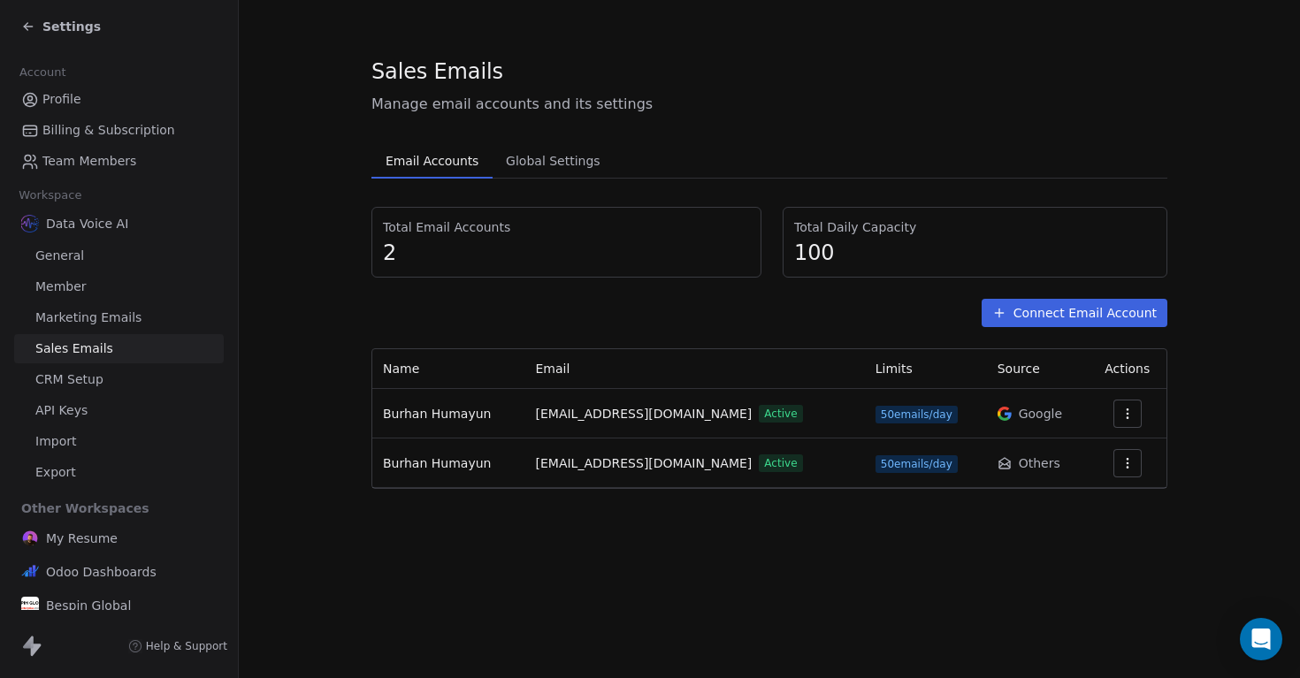
click at [456, 158] on span "Email Accounts" at bounding box center [431, 161] width 107 height 25
click at [73, 256] on span "General" at bounding box center [59, 256] width 49 height 19
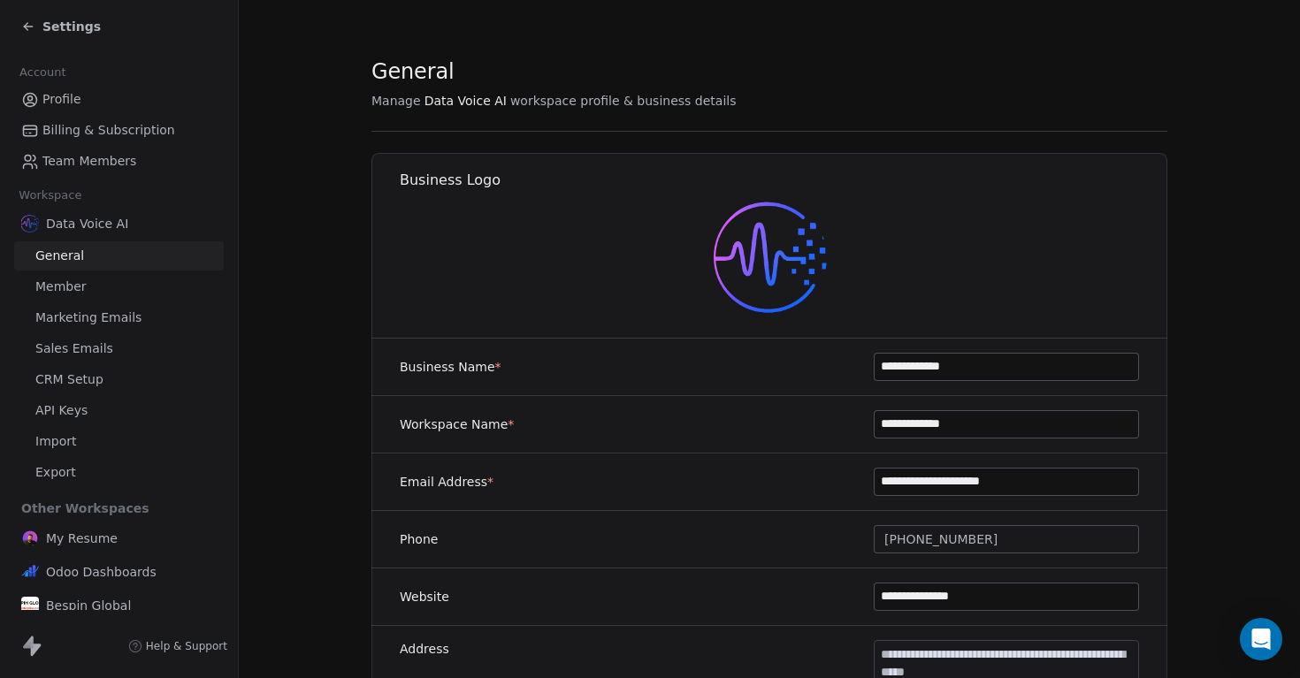
click at [42, 26] on span "Settings" at bounding box center [71, 27] width 58 height 18
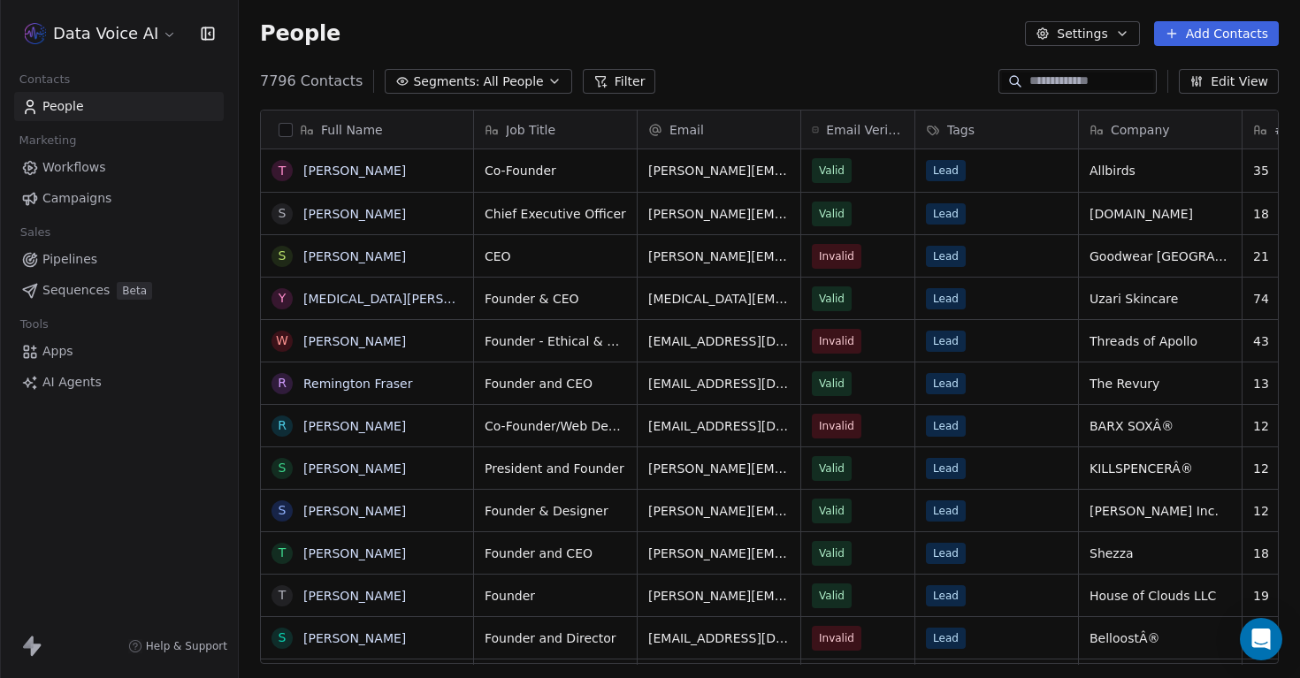
scroll to position [597, 1061]
